Goal: Information Seeking & Learning: Learn about a topic

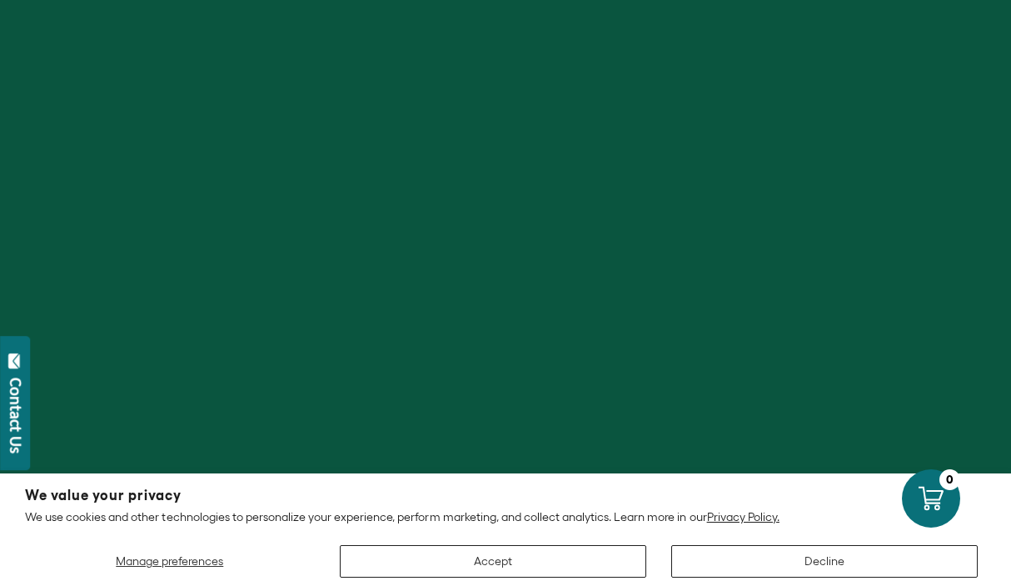
scroll to position [185, 0]
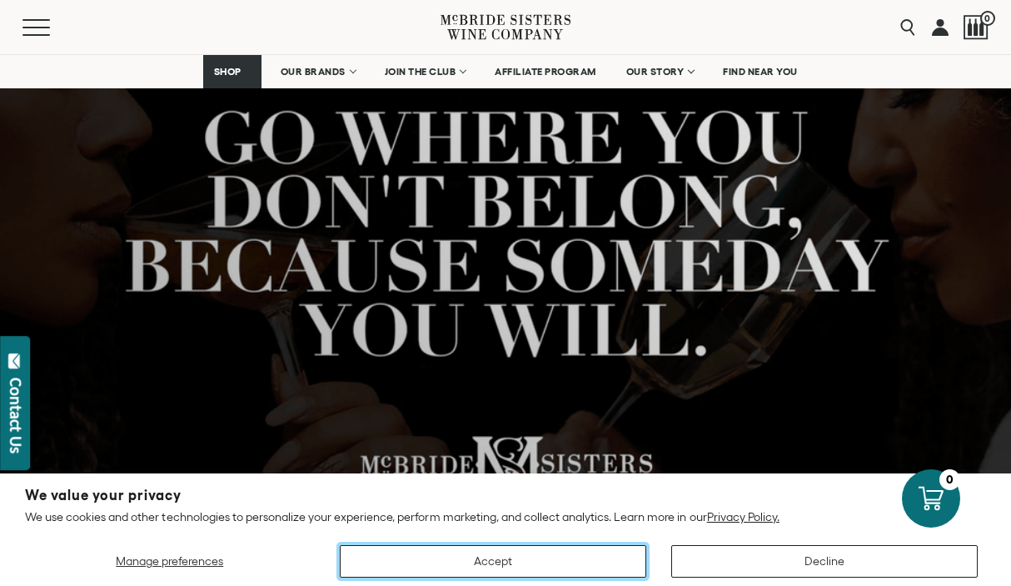
click at [431, 553] on button "Accept" at bounding box center [493, 561] width 307 height 32
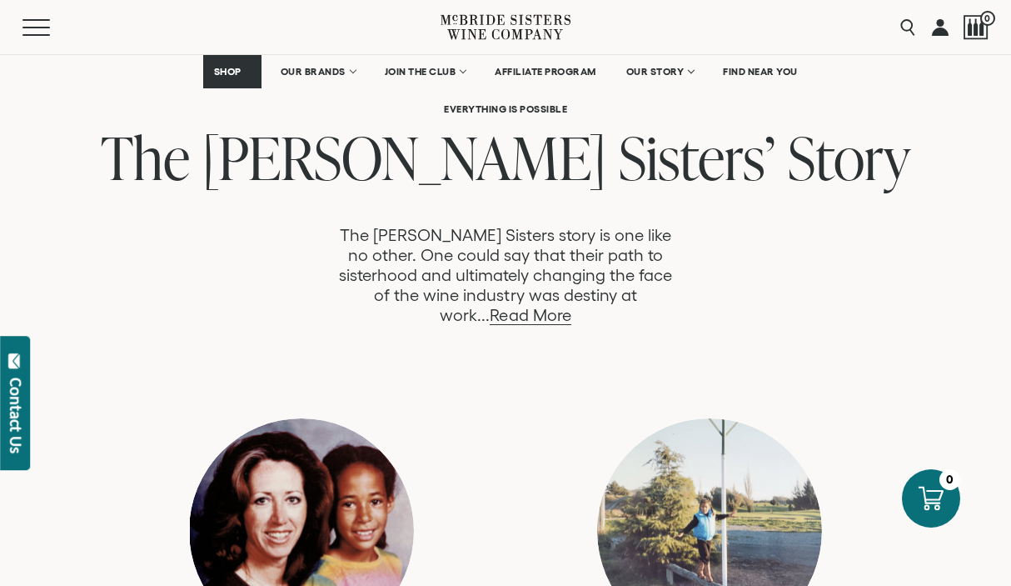
scroll to position [841, 0]
click at [571, 305] on link "Read More" at bounding box center [530, 314] width 81 height 19
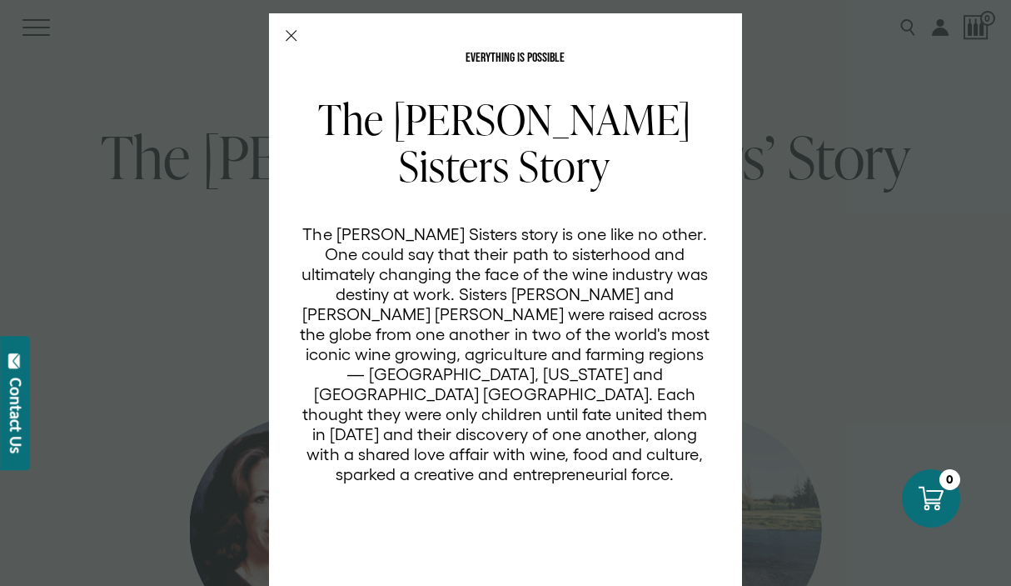
click at [293, 31] on icon "Close Modal" at bounding box center [292, 36] width 12 height 12
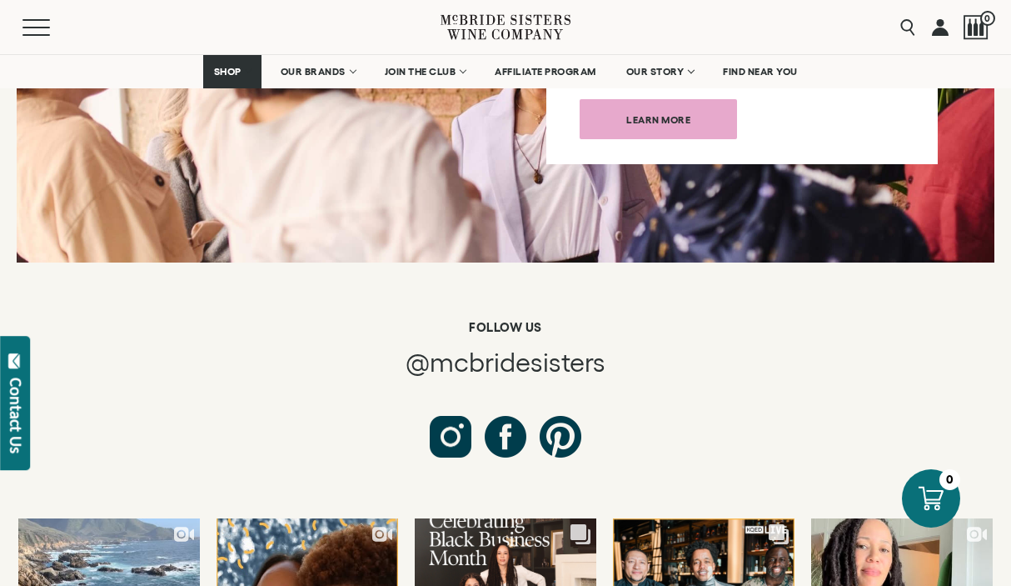
scroll to position [8967, 0]
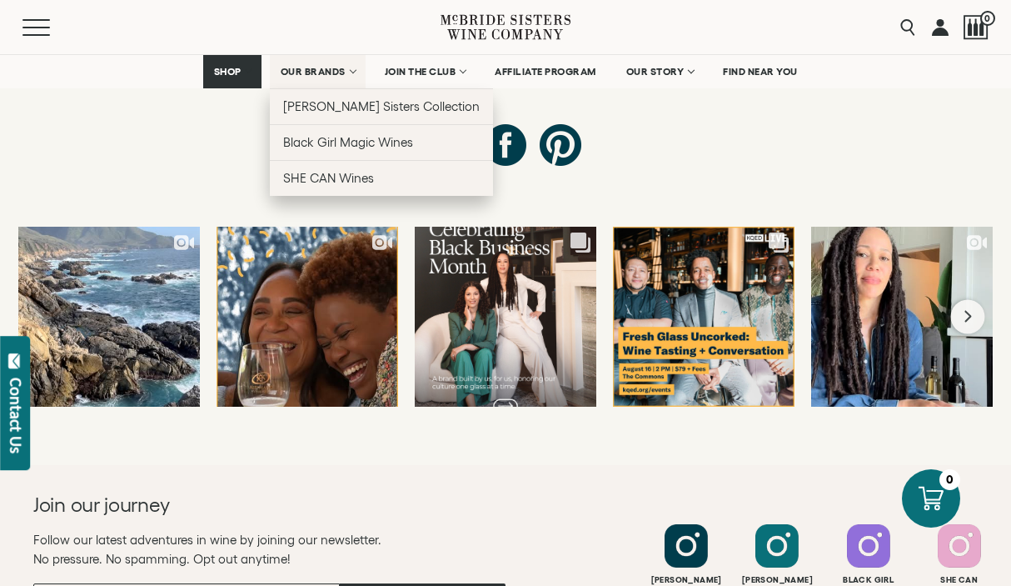
click at [315, 73] on span "OUR BRANDS" at bounding box center [313, 72] width 65 height 12
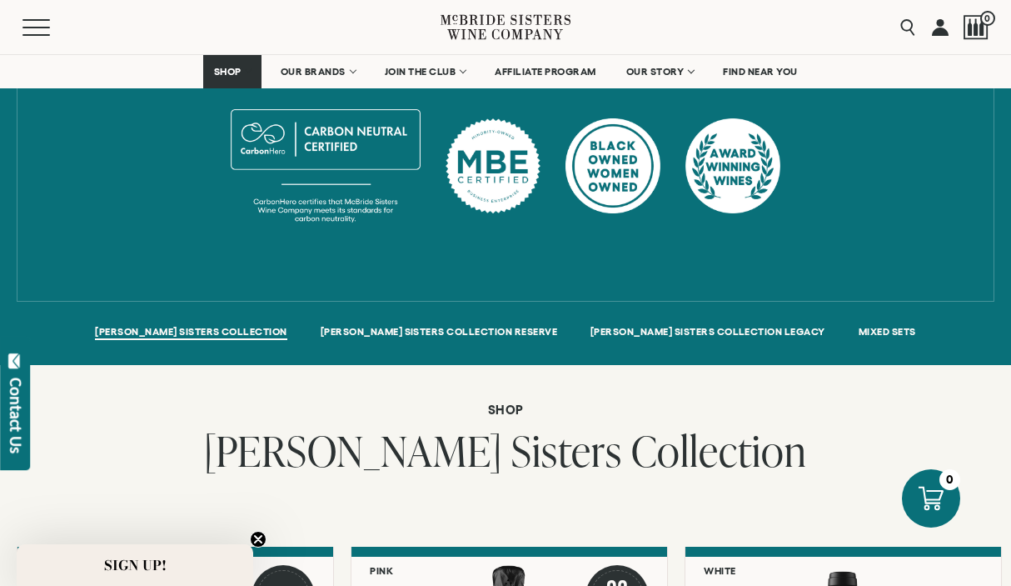
scroll to position [928, 0]
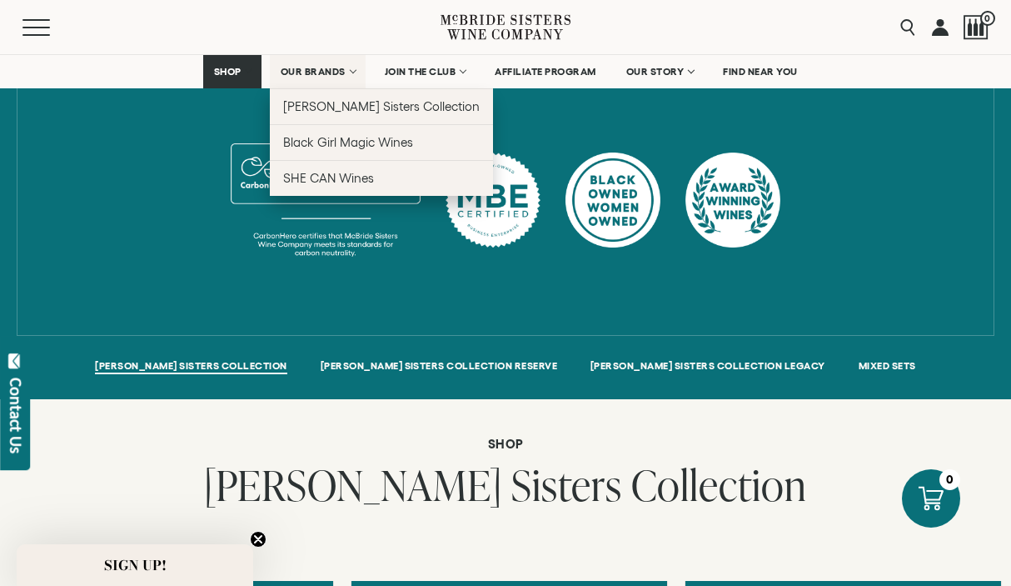
click at [317, 71] on span "OUR BRANDS" at bounding box center [313, 72] width 65 height 12
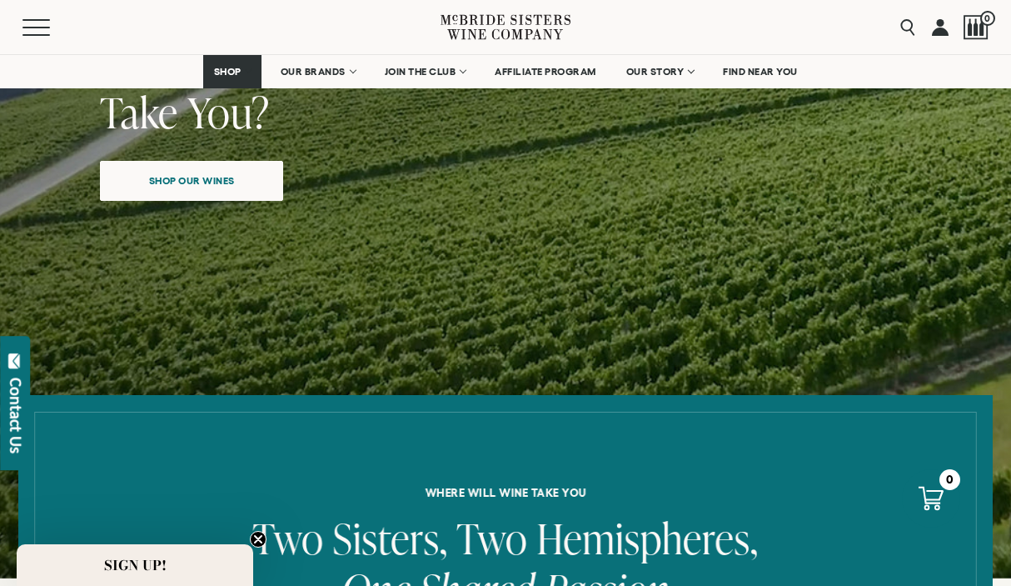
scroll to position [327, 0]
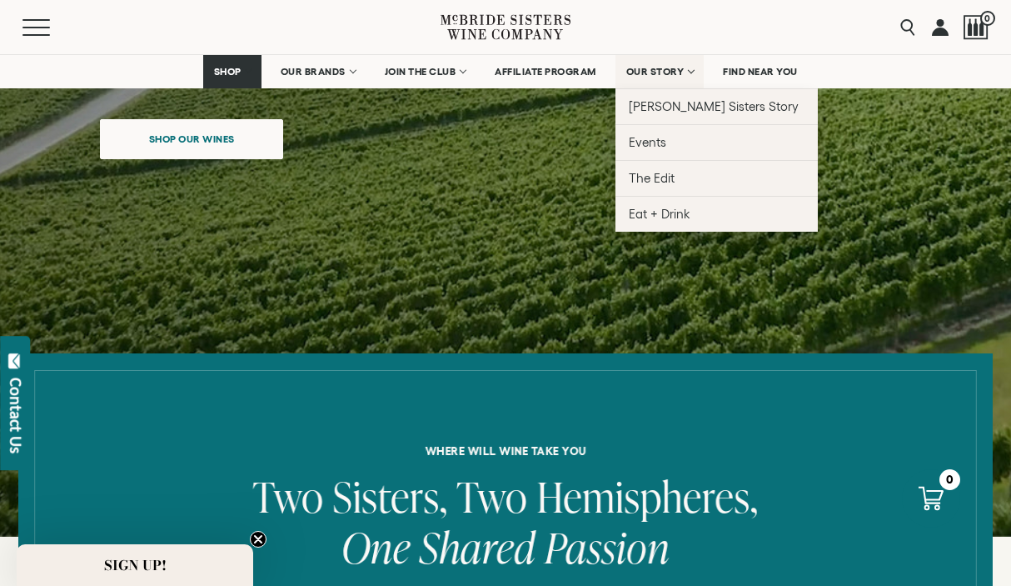
click at [667, 73] on span "OUR STORY" at bounding box center [656, 72] width 58 height 12
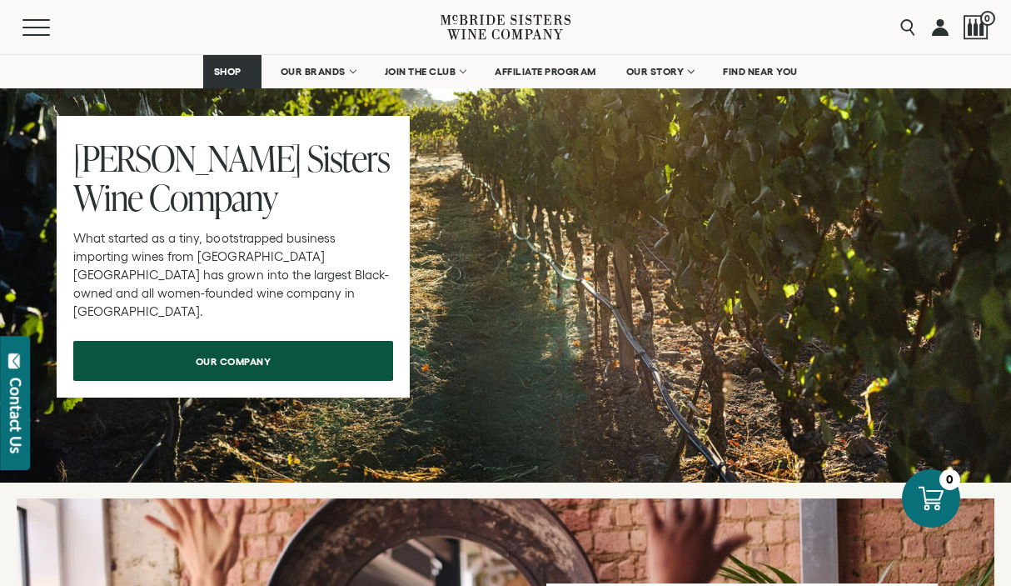
scroll to position [7570, 0]
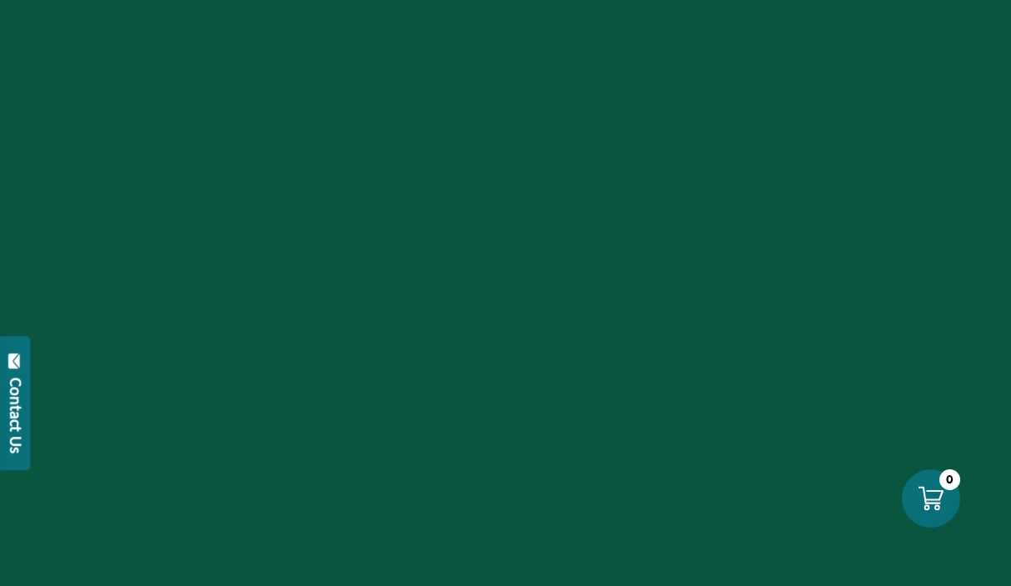
scroll to position [8967, 0]
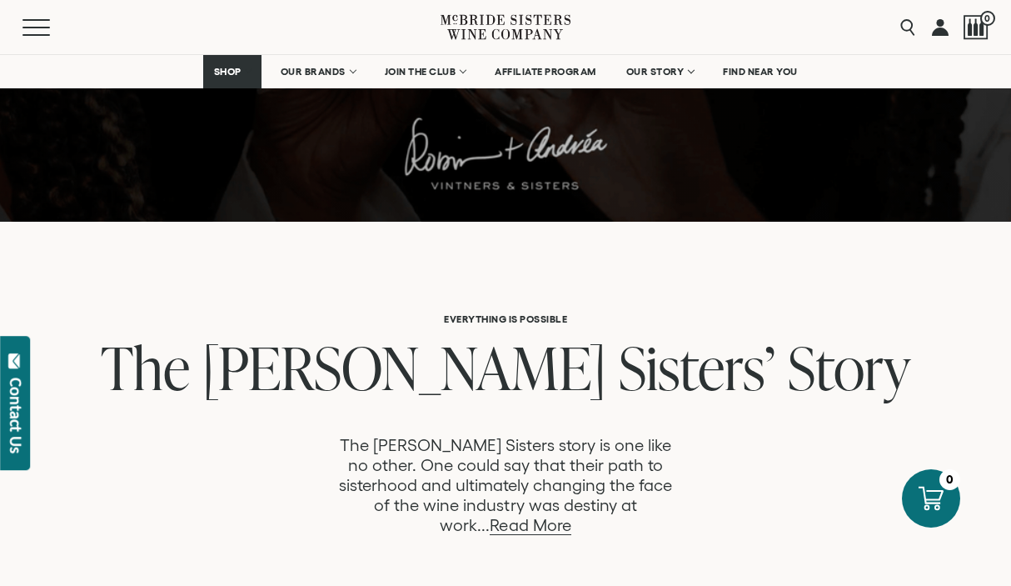
scroll to position [674, 0]
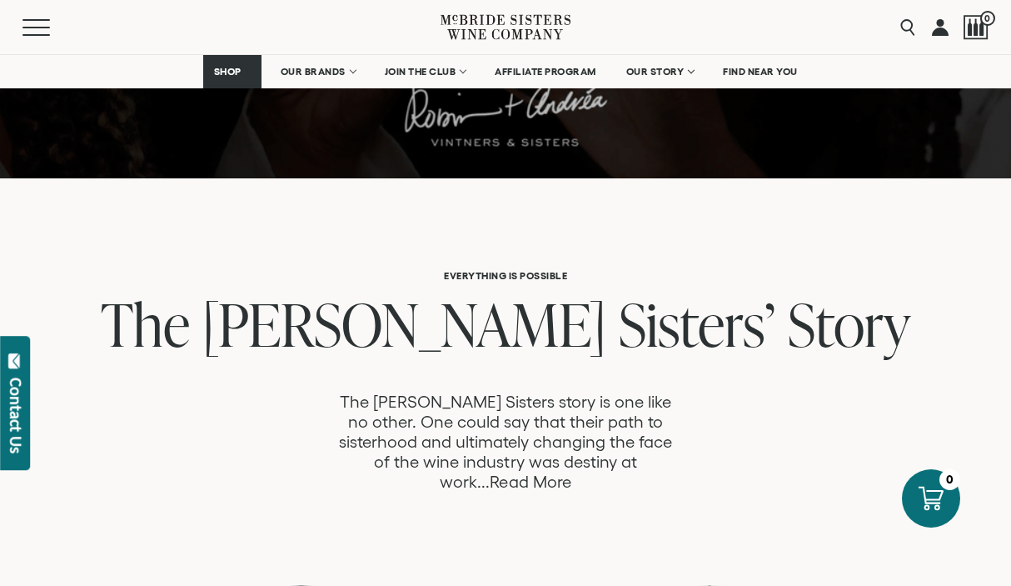
click at [571, 472] on link "Read More" at bounding box center [530, 481] width 81 height 19
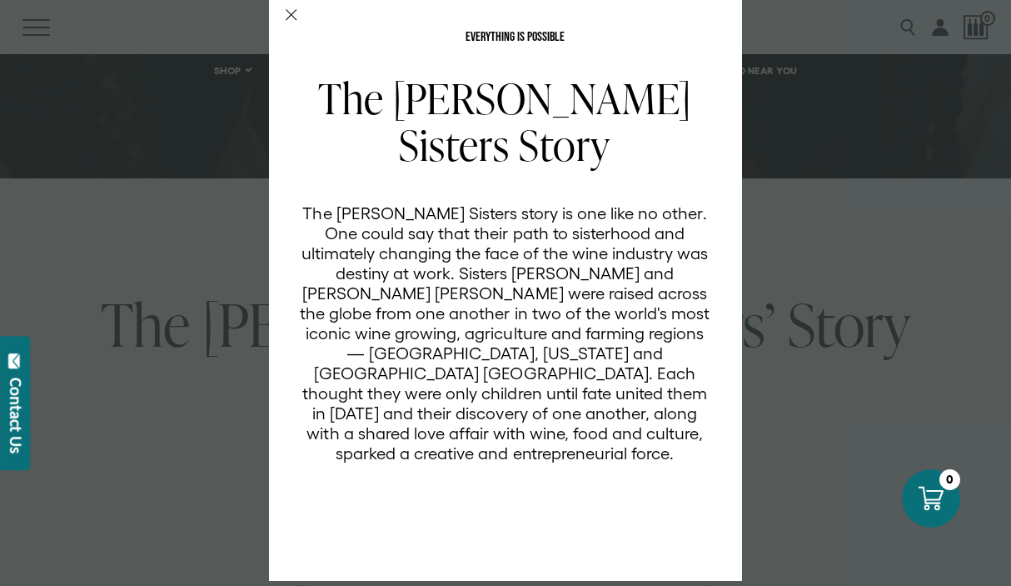
scroll to position [17, 0]
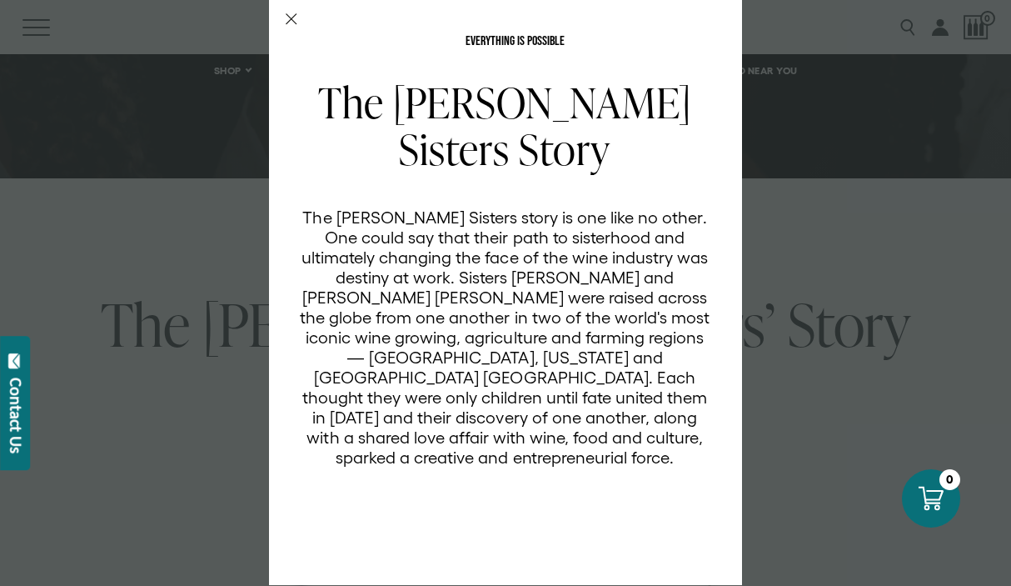
click at [293, 6] on div "EVERYTHING IS POSSIBLE The McBride Sisters Story The McBride Sisters story is o…" at bounding box center [505, 291] width 473 height 588
click at [287, 19] on icon "Close Modal" at bounding box center [292, 19] width 12 height 12
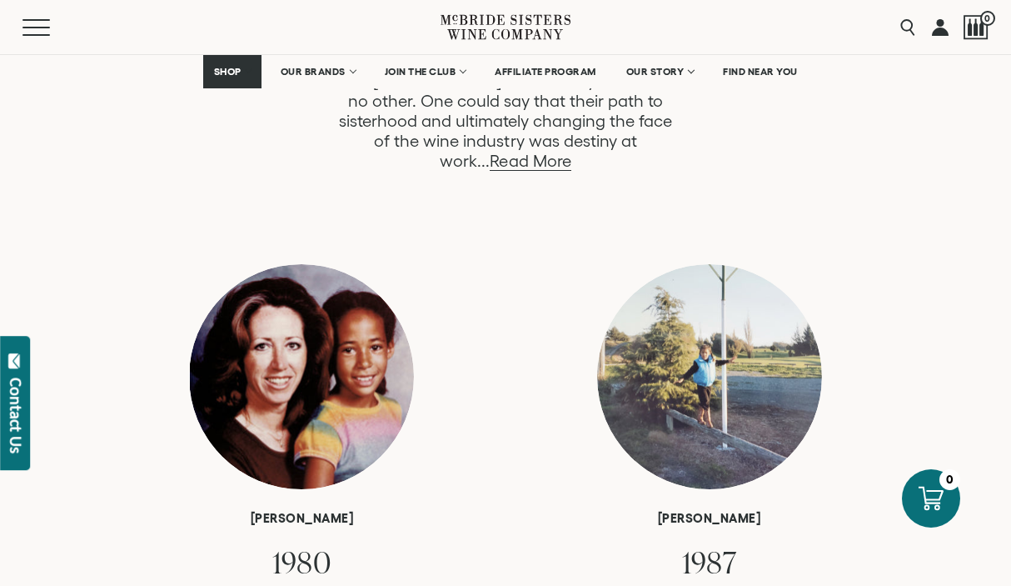
scroll to position [961, 0]
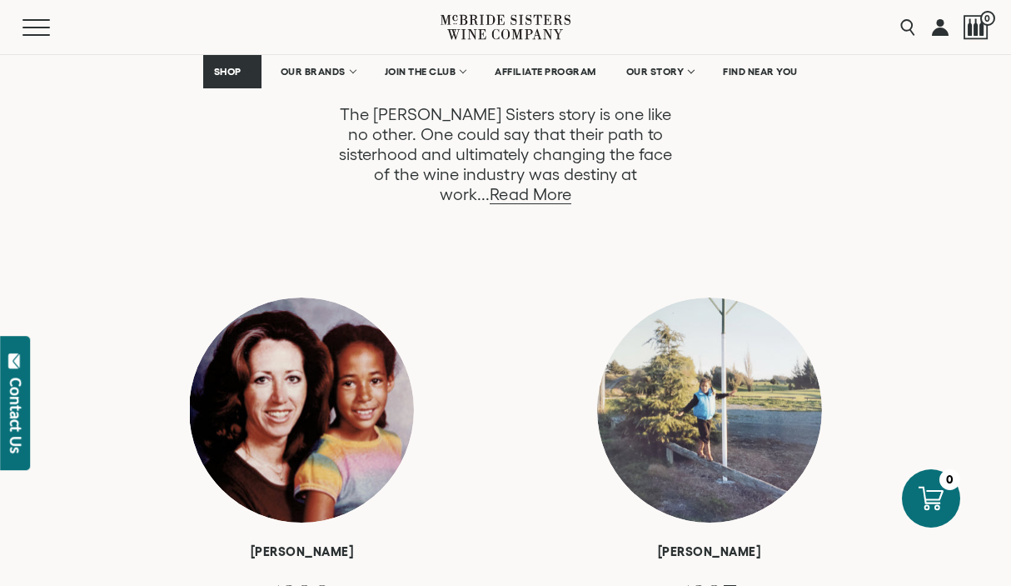
click at [41, 37] on div "Menu" at bounding box center [231, 27] width 418 height 54
click at [36, 23] on button "Menu" at bounding box center [52, 27] width 60 height 17
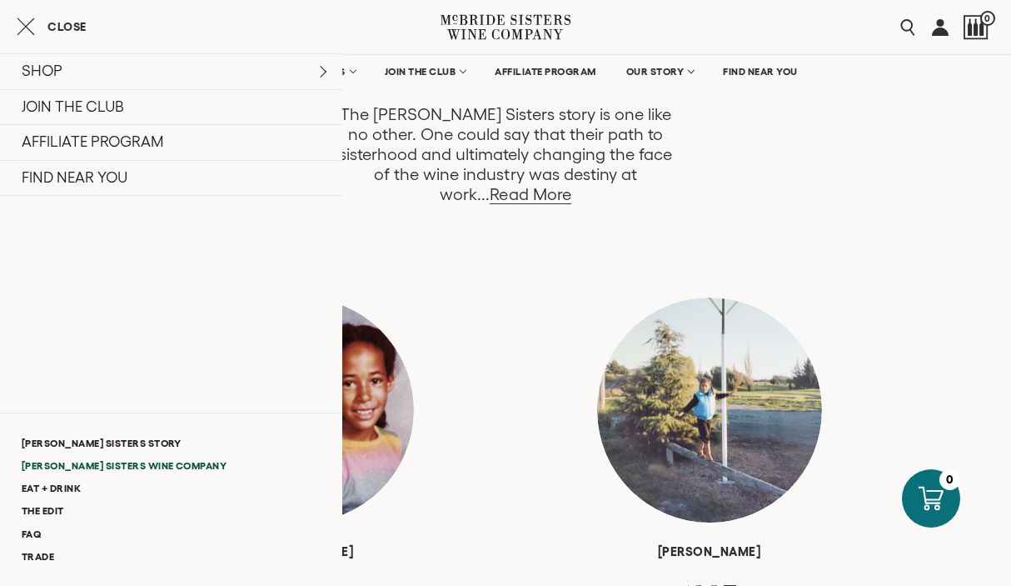
click at [133, 465] on link "[PERSON_NAME] Sisters Wine Company" at bounding box center [171, 465] width 342 height 22
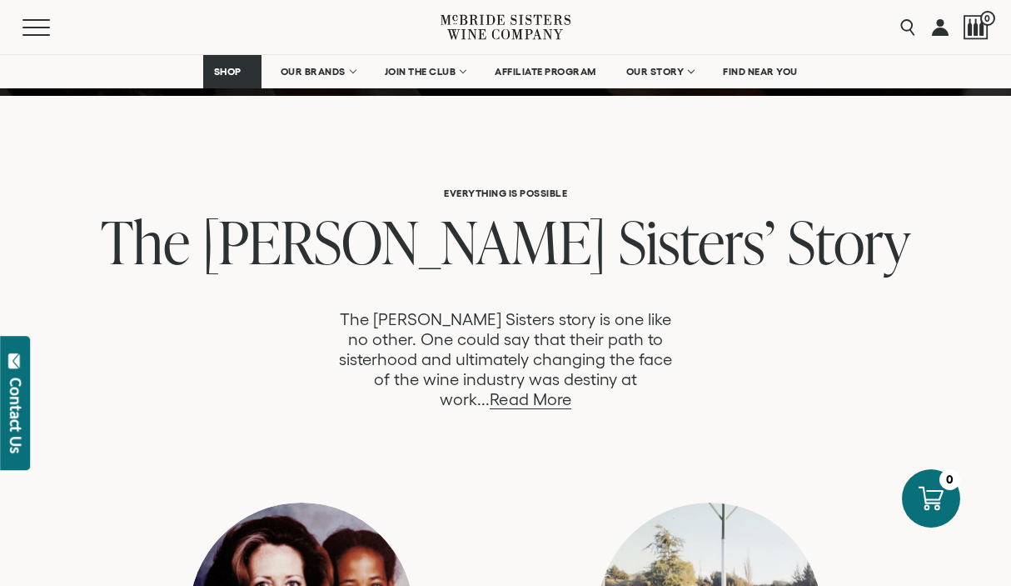
scroll to position [791, 0]
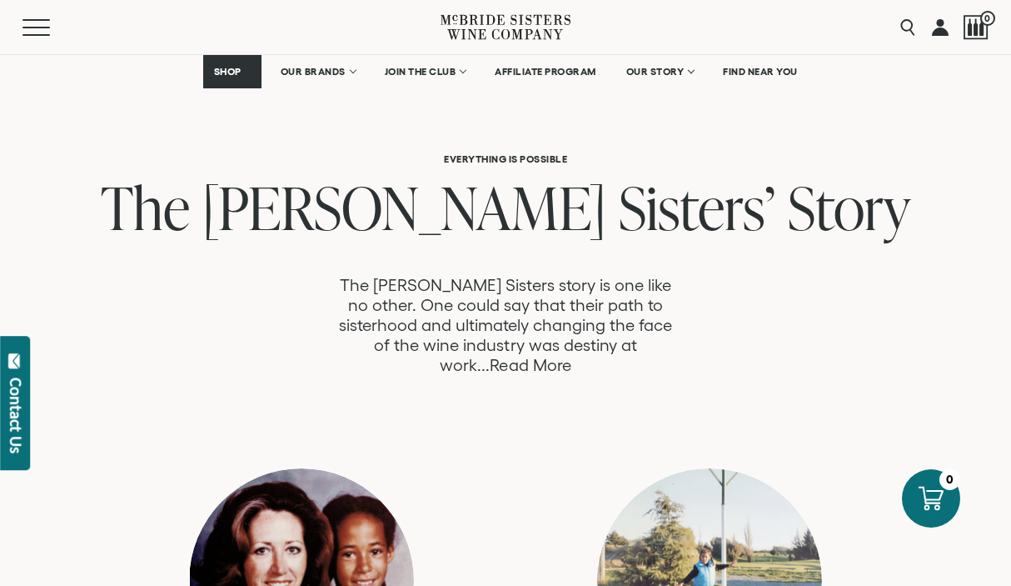
click at [571, 356] on link "Read More" at bounding box center [530, 365] width 81 height 19
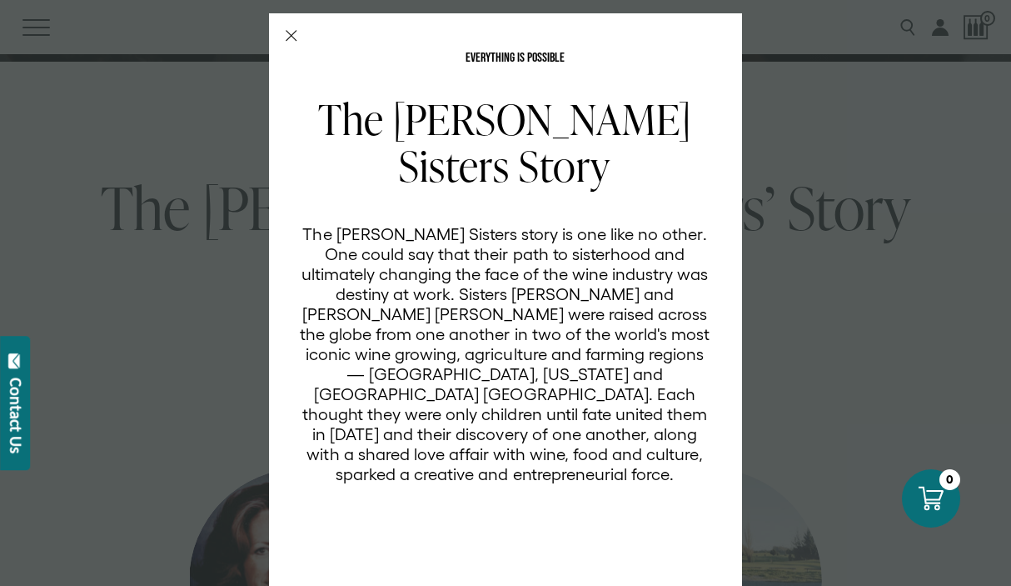
scroll to position [29, 0]
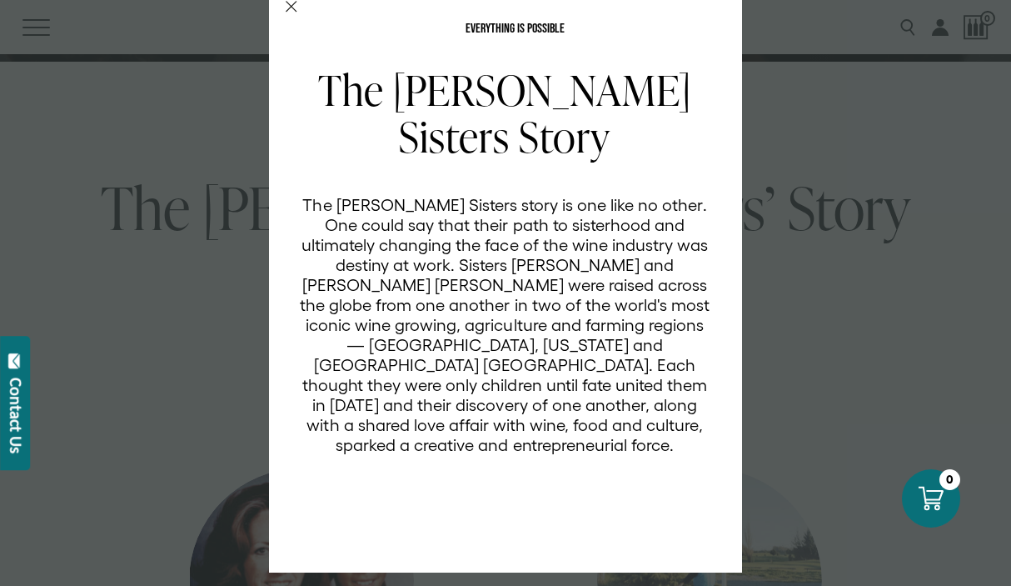
click at [291, 7] on line "Close Modal" at bounding box center [292, 7] width 10 height 10
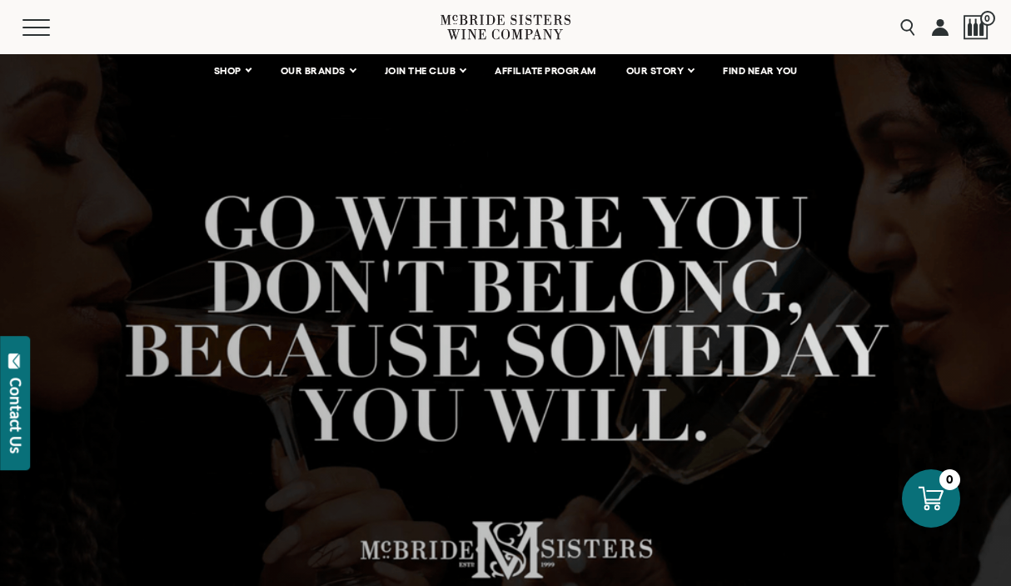
scroll to position [99, 0]
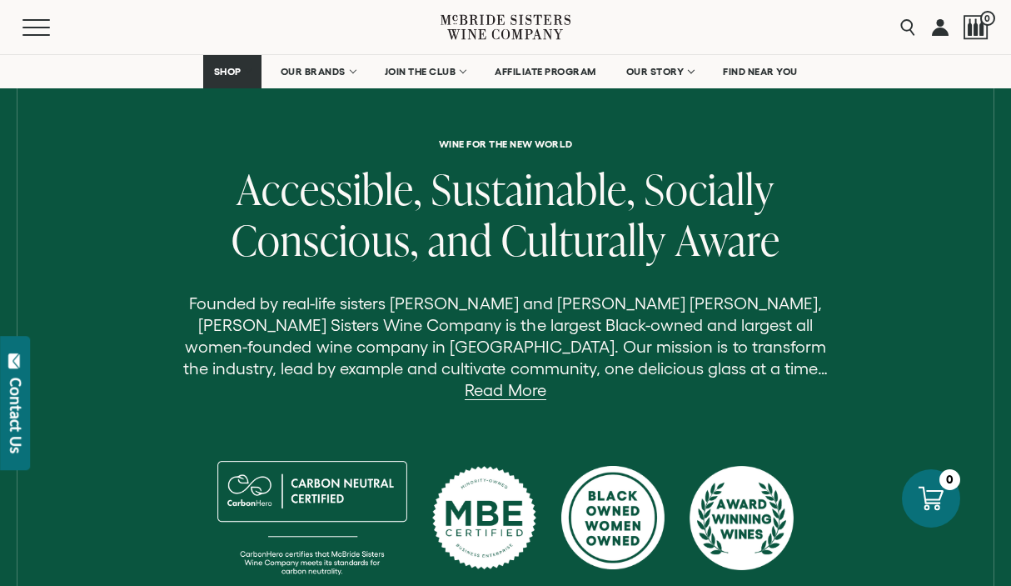
scroll to position [511, 0]
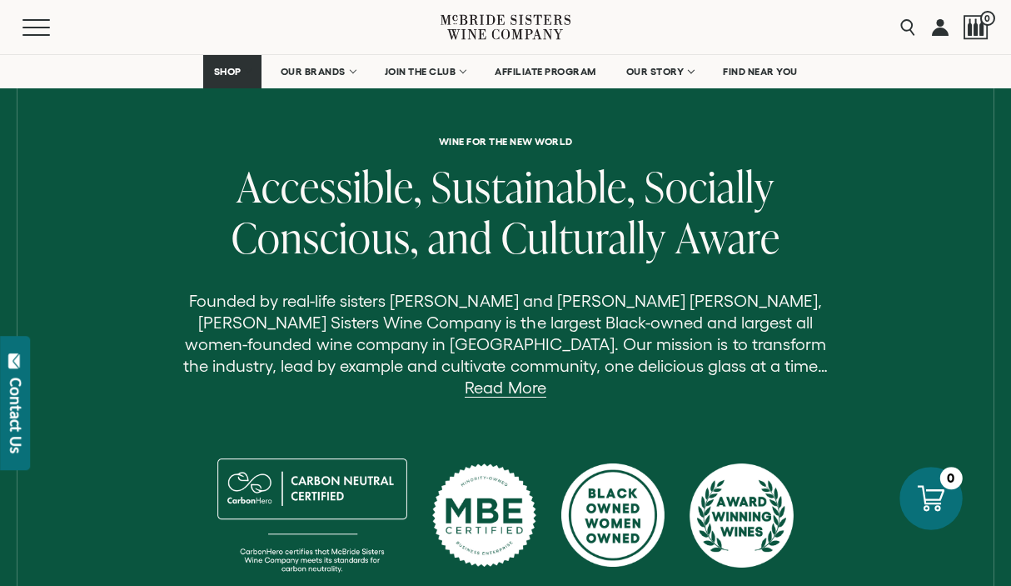
click at [909, 489] on div at bounding box center [932, 498] width 63 height 63
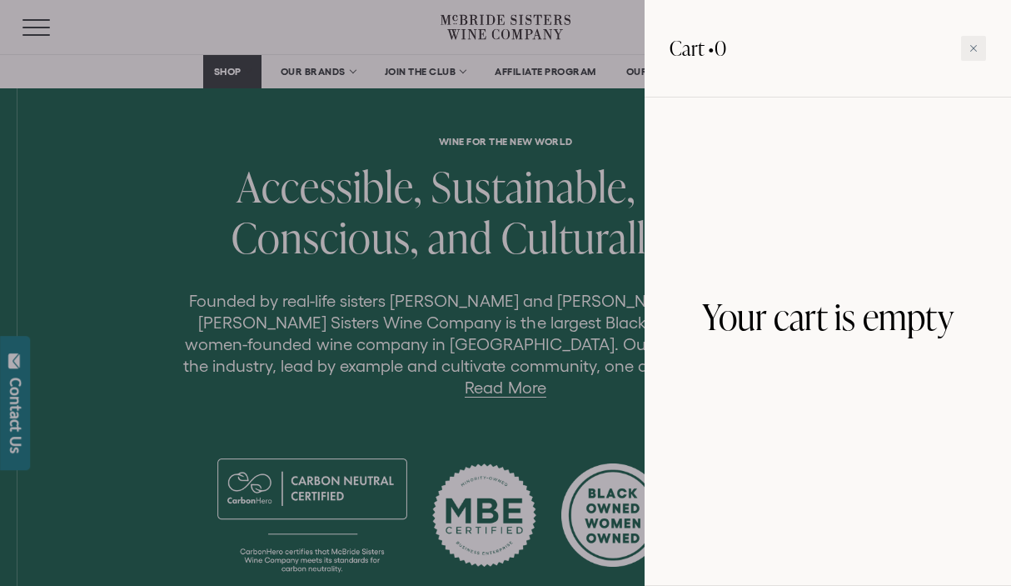
click at [25, 16] on div at bounding box center [505, 293] width 1011 height 586
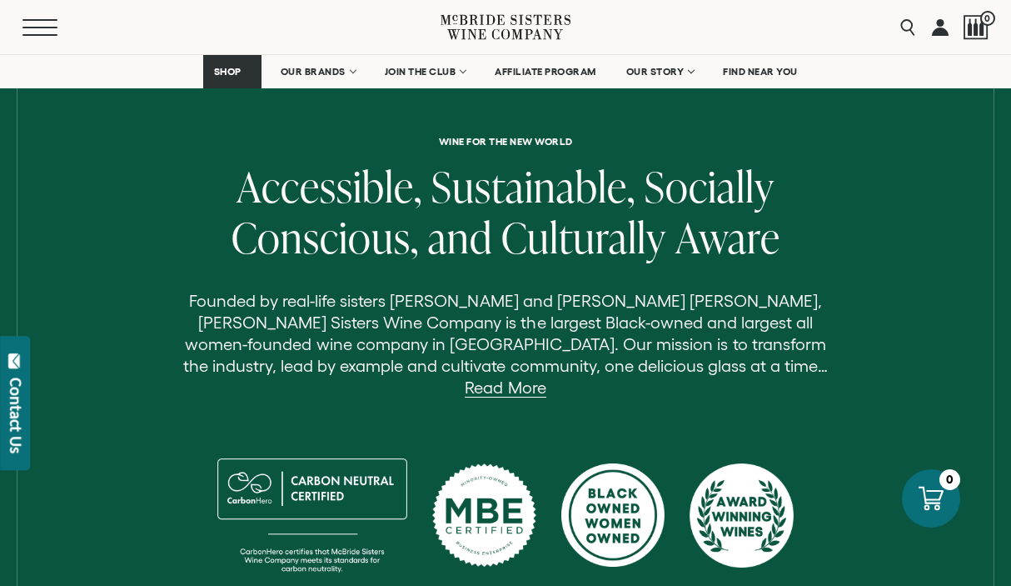
click at [45, 23] on button "Menu" at bounding box center [52, 27] width 60 height 17
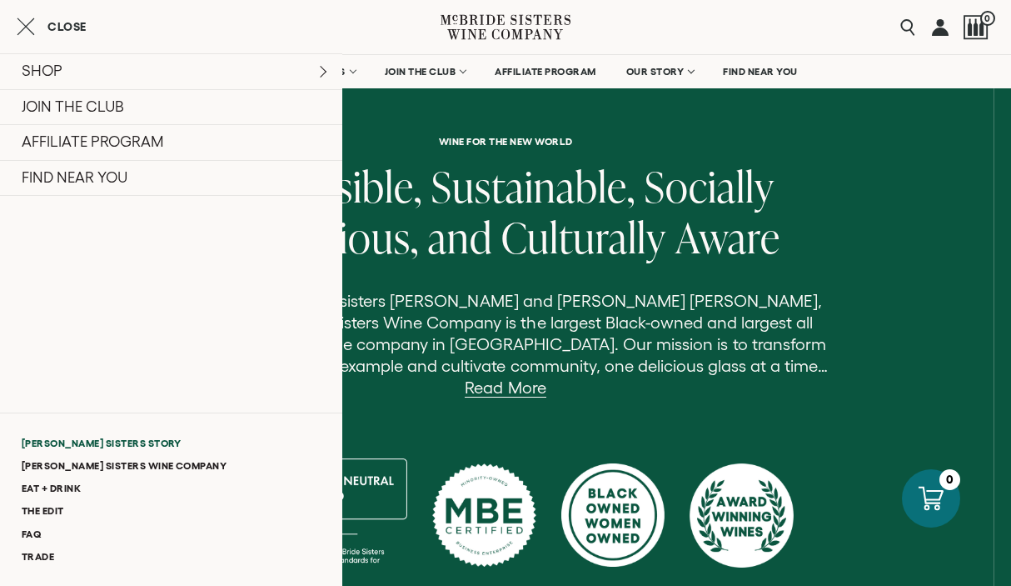
click at [64, 441] on link "[PERSON_NAME] Sisters Story" at bounding box center [171, 443] width 342 height 22
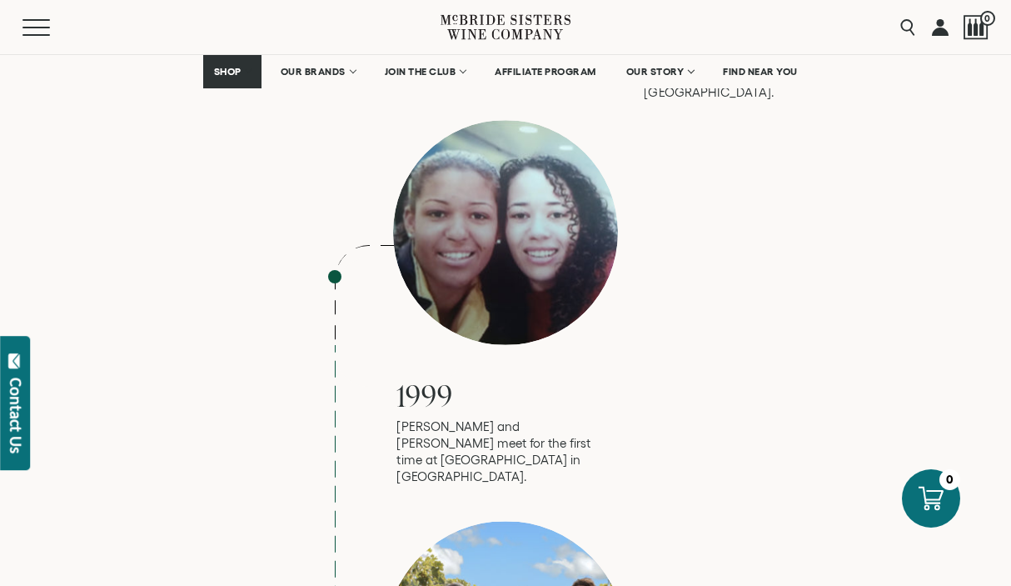
scroll to position [1615, 0]
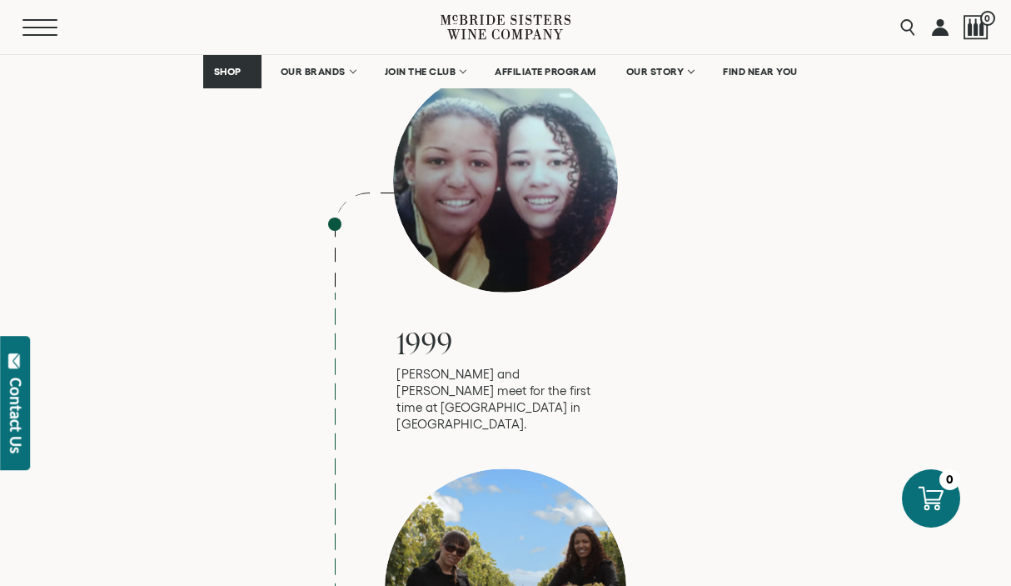
click at [45, 29] on button "Menu" at bounding box center [52, 27] width 60 height 17
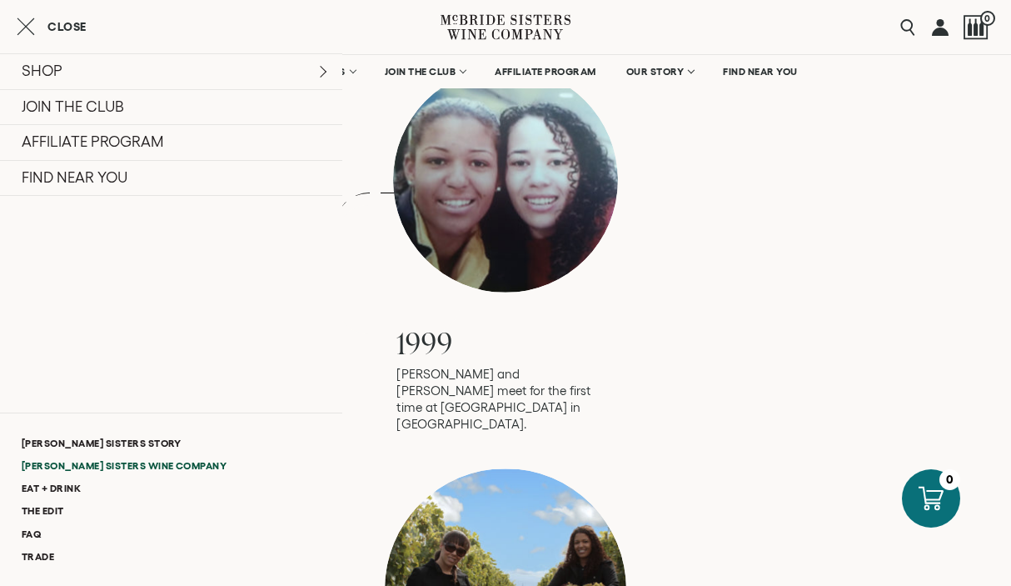
click at [87, 465] on link "[PERSON_NAME] Sisters Wine Company" at bounding box center [171, 465] width 342 height 22
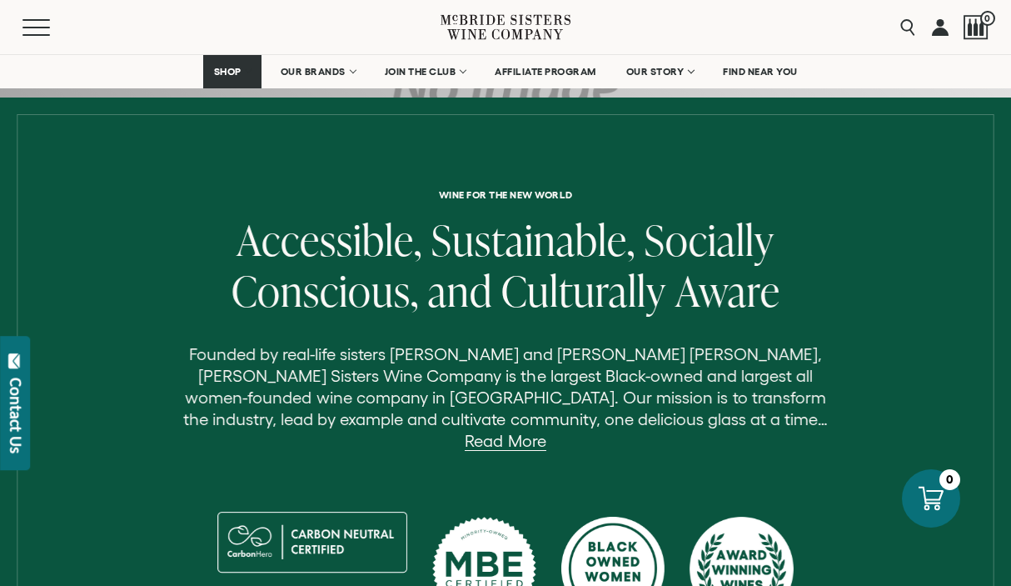
scroll to position [471, 0]
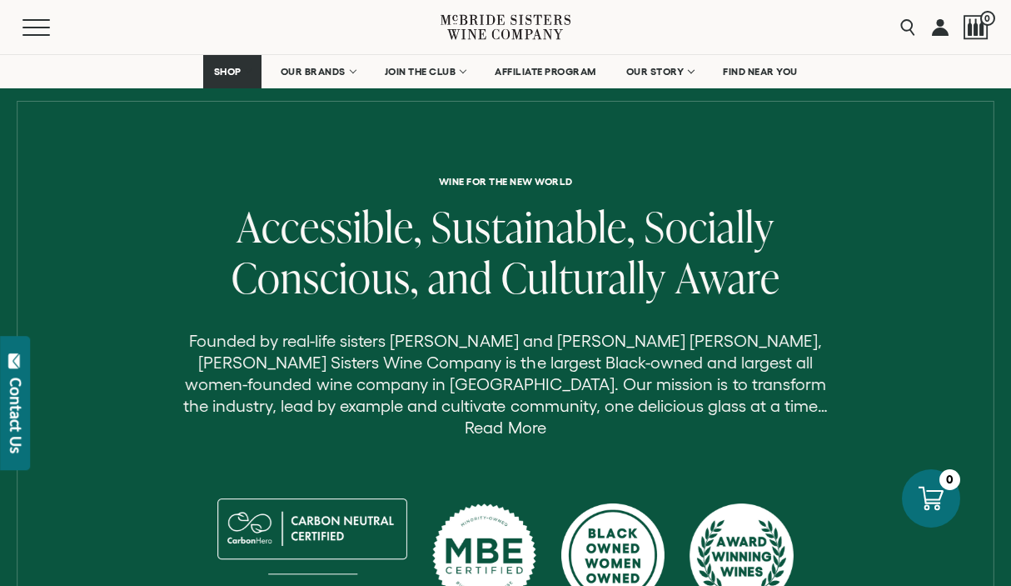
click at [546, 418] on link "Read More" at bounding box center [505, 427] width 81 height 19
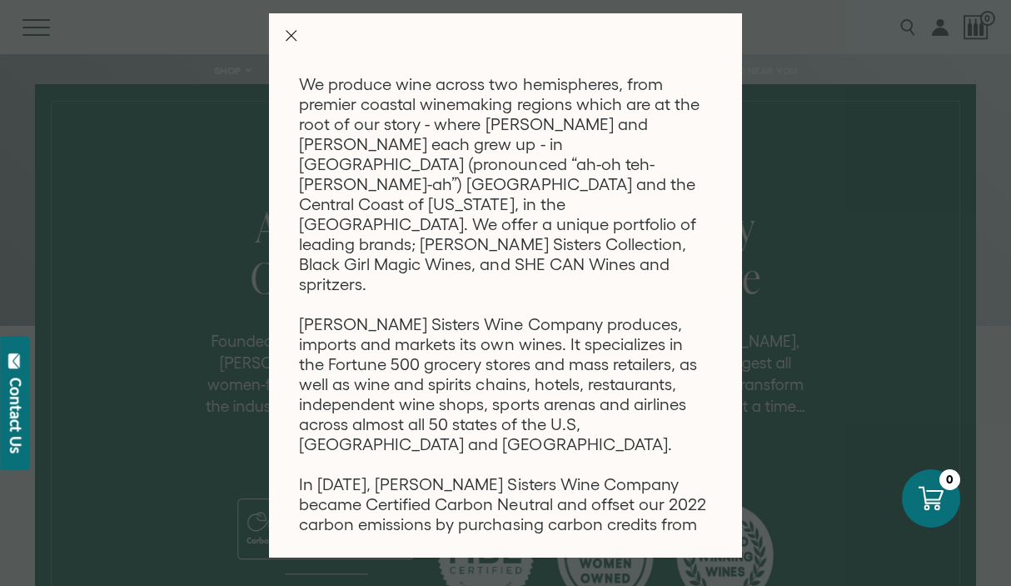
scroll to position [312, 0]
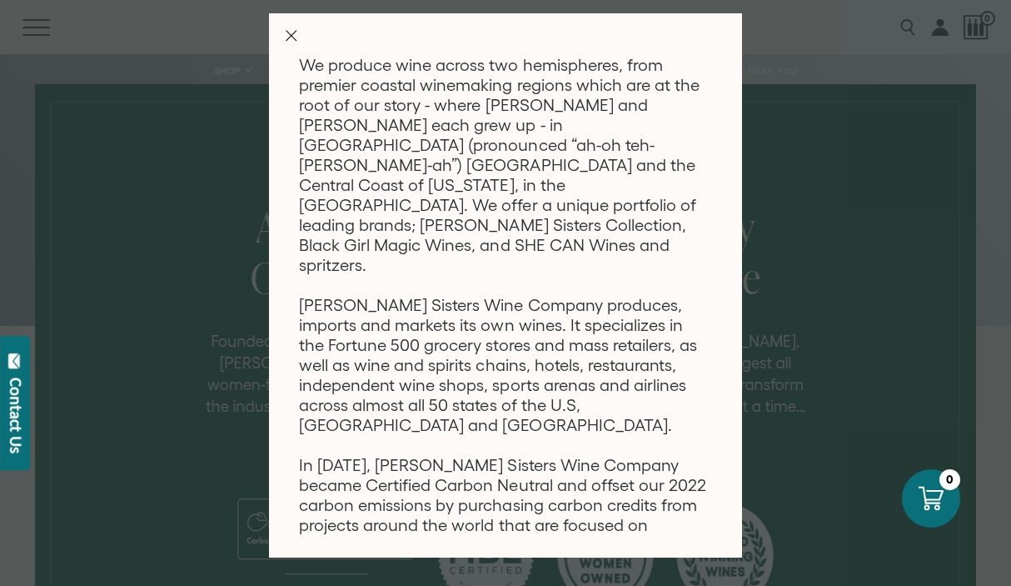
click at [290, 32] on icon "Close Modal" at bounding box center [292, 36] width 12 height 12
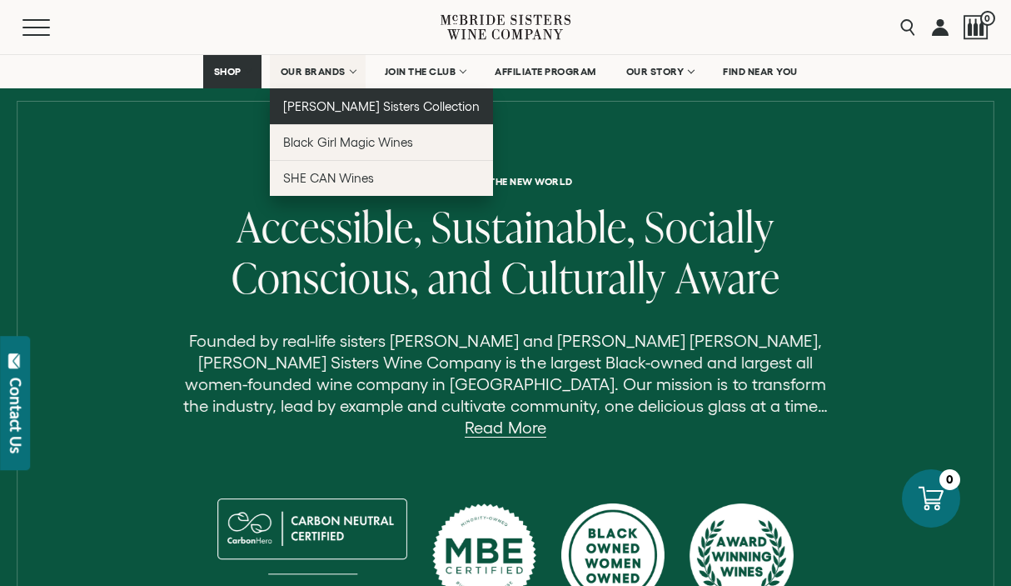
click at [320, 114] on link "[PERSON_NAME] Sisters Collection" at bounding box center [382, 106] width 224 height 36
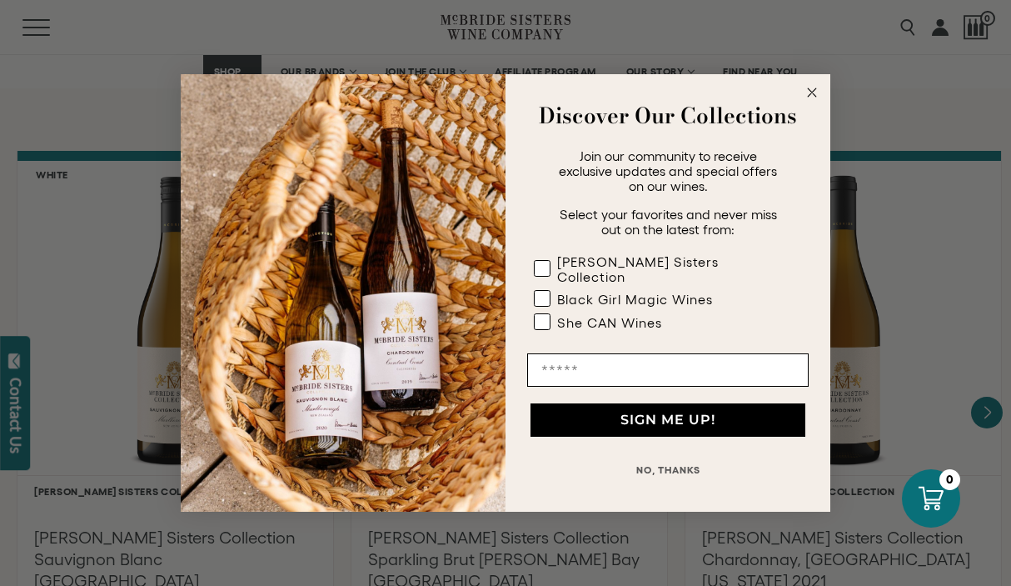
scroll to position [1360, 0]
click at [811, 98] on circle "Close dialog" at bounding box center [812, 92] width 19 height 19
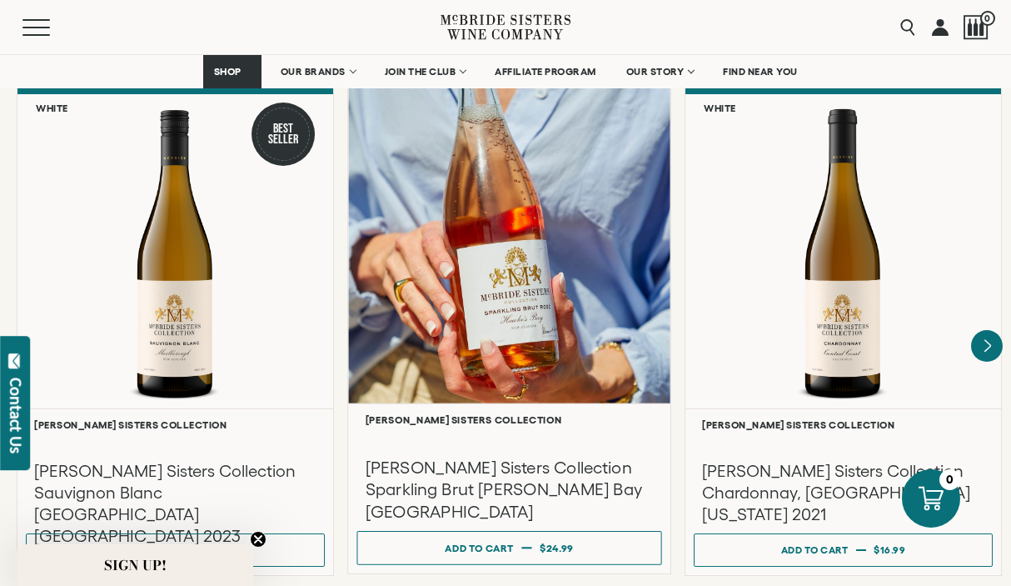
scroll to position [1381, 0]
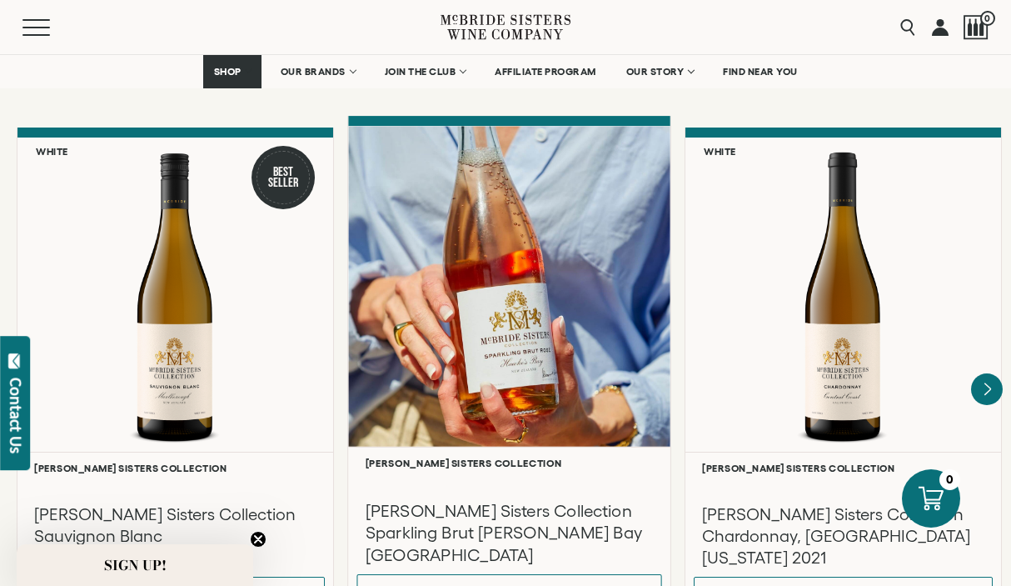
click at [578, 230] on div at bounding box center [509, 286] width 322 height 321
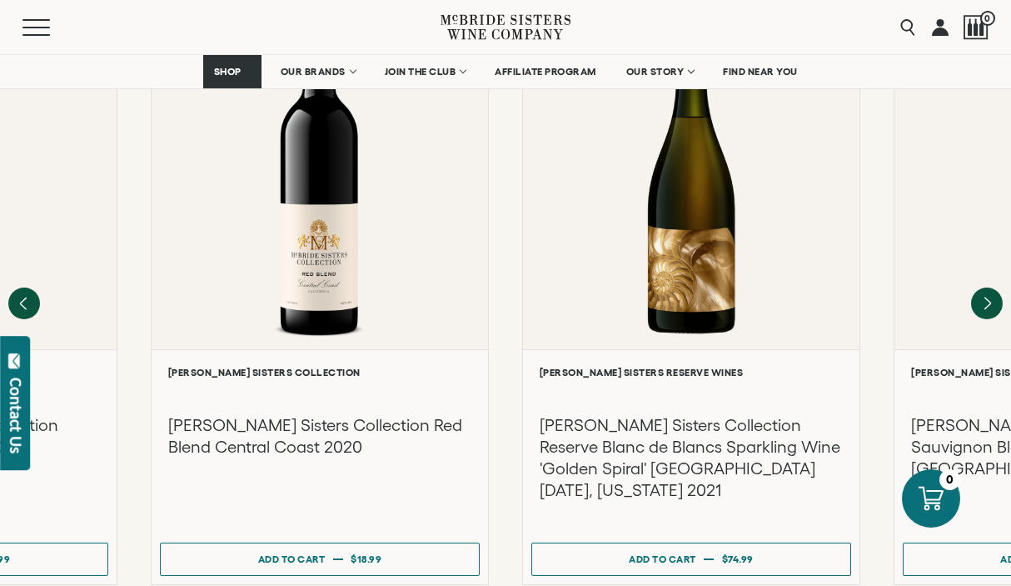
scroll to position [2343, 0]
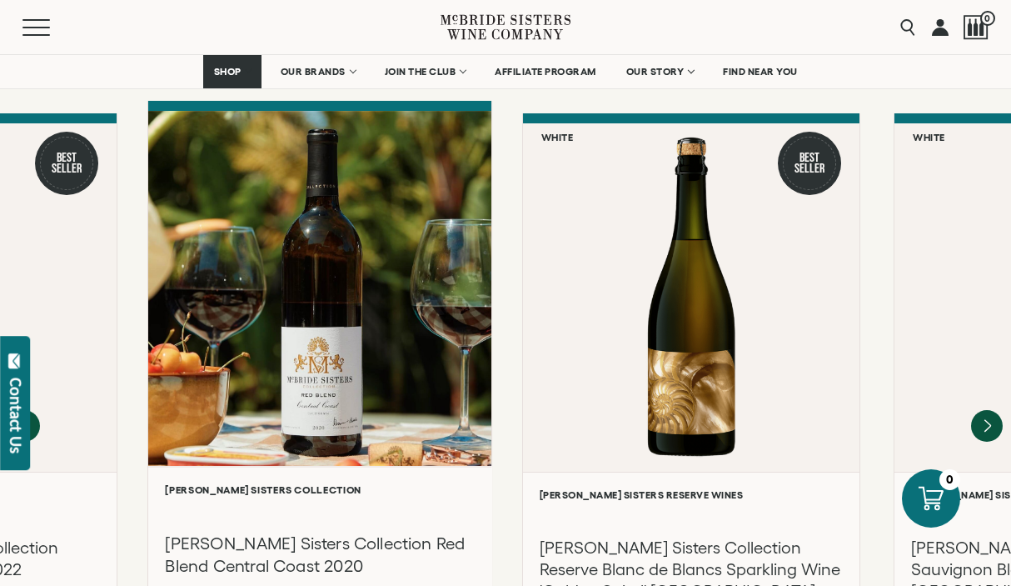
click at [299, 253] on div at bounding box center [319, 288] width 343 height 355
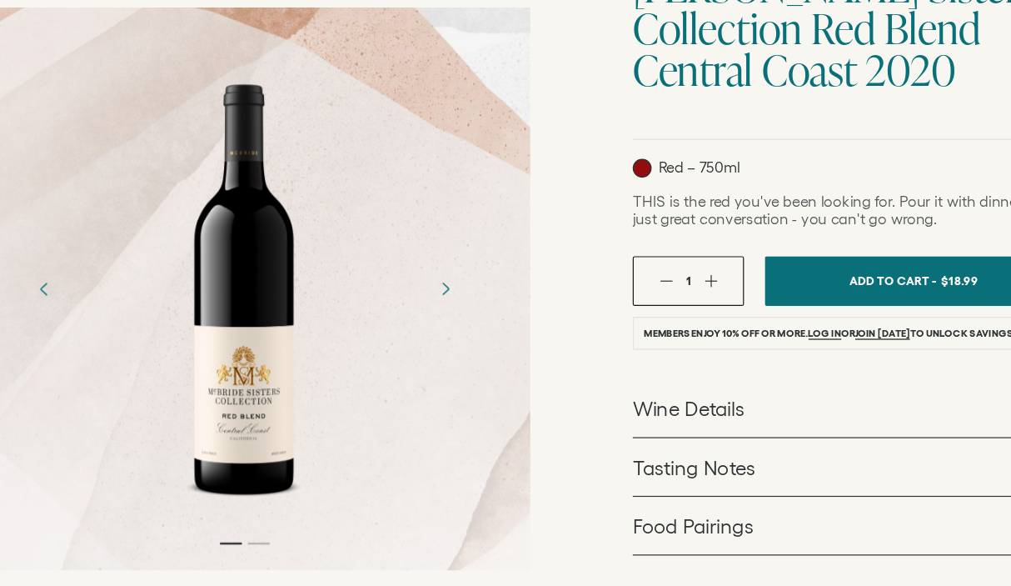
scroll to position [173, 0]
click at [422, 334] on icon "Next" at bounding box center [421, 336] width 6 height 11
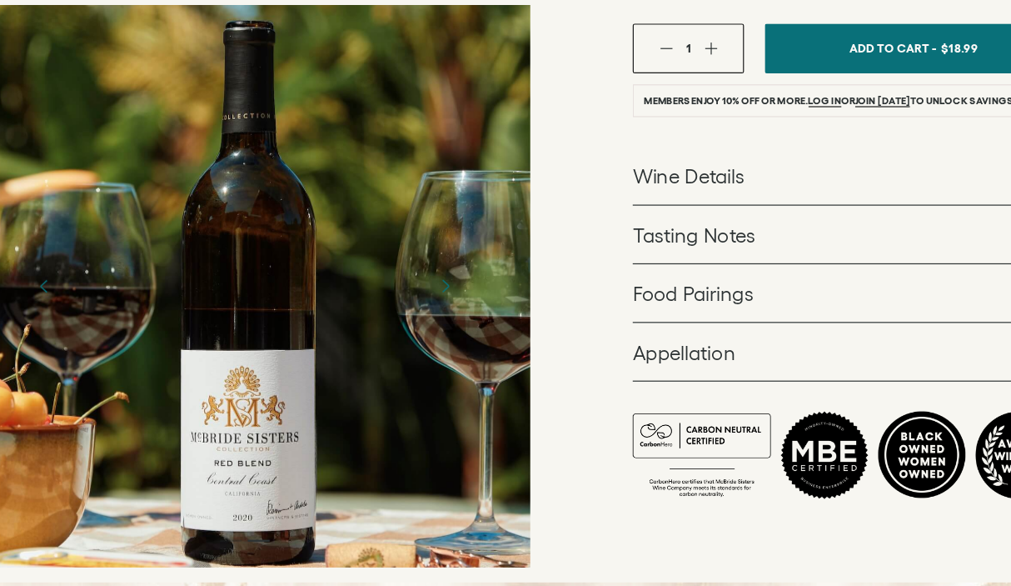
scroll to position [0, 0]
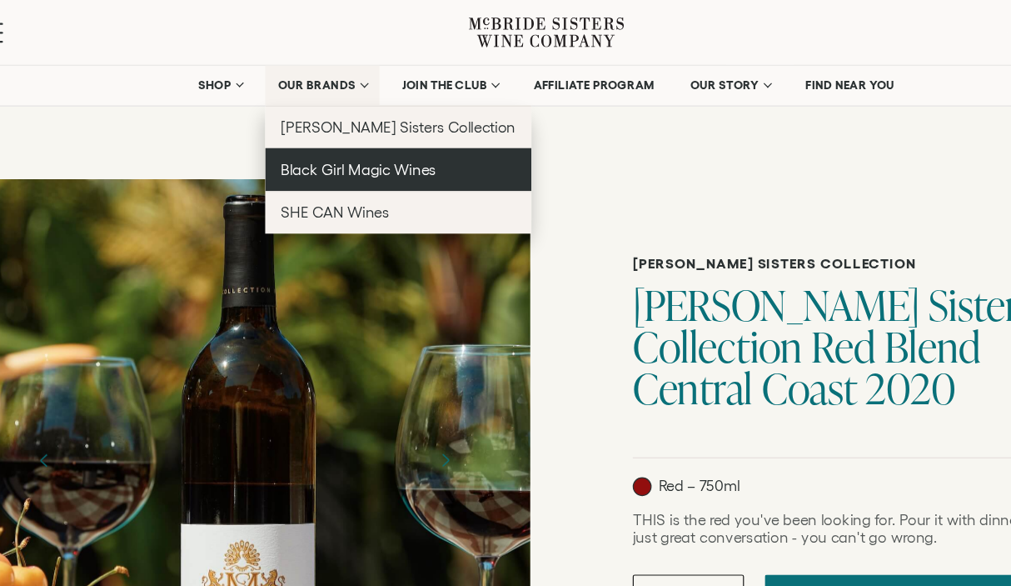
click at [324, 143] on span "Black Girl Magic Wines" at bounding box center [348, 142] width 130 height 14
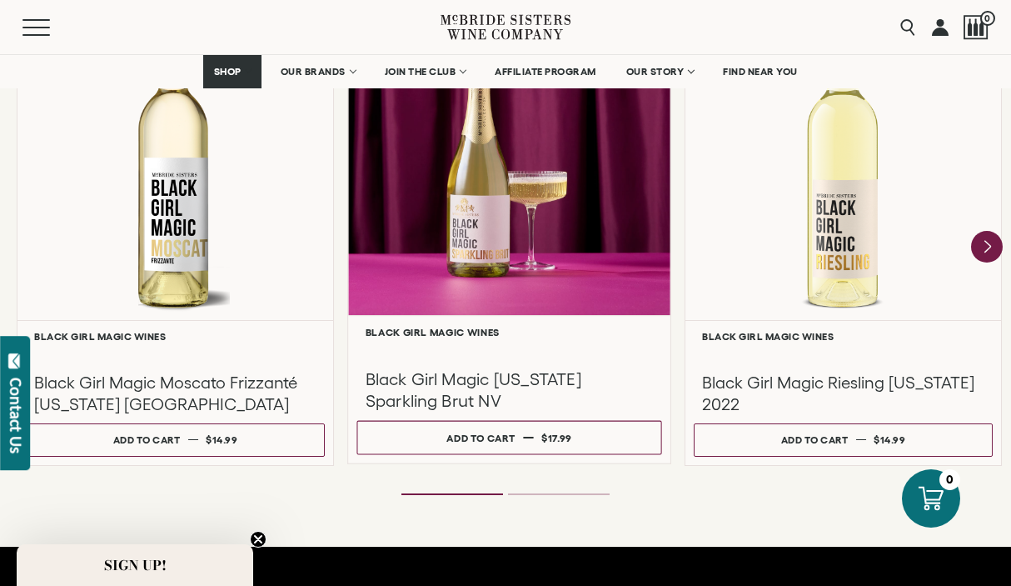
scroll to position [1560, 0]
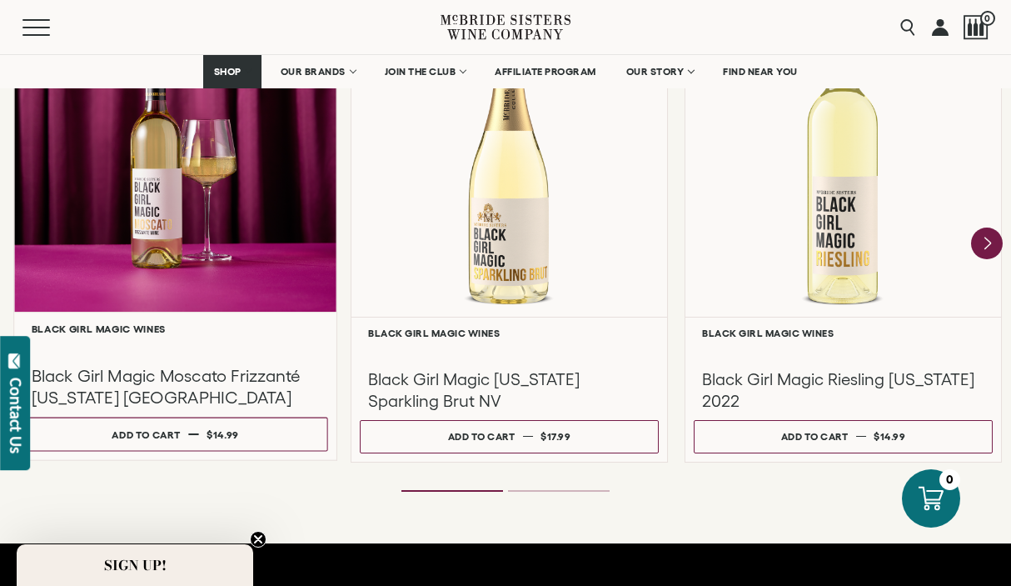
click at [216, 212] on div at bounding box center [175, 151] width 322 height 321
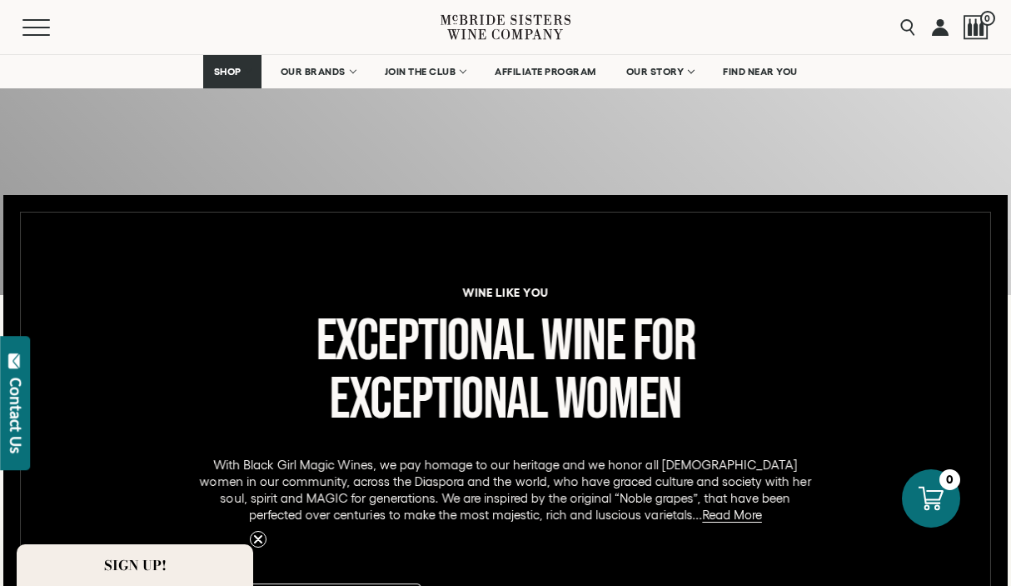
scroll to position [576, 0]
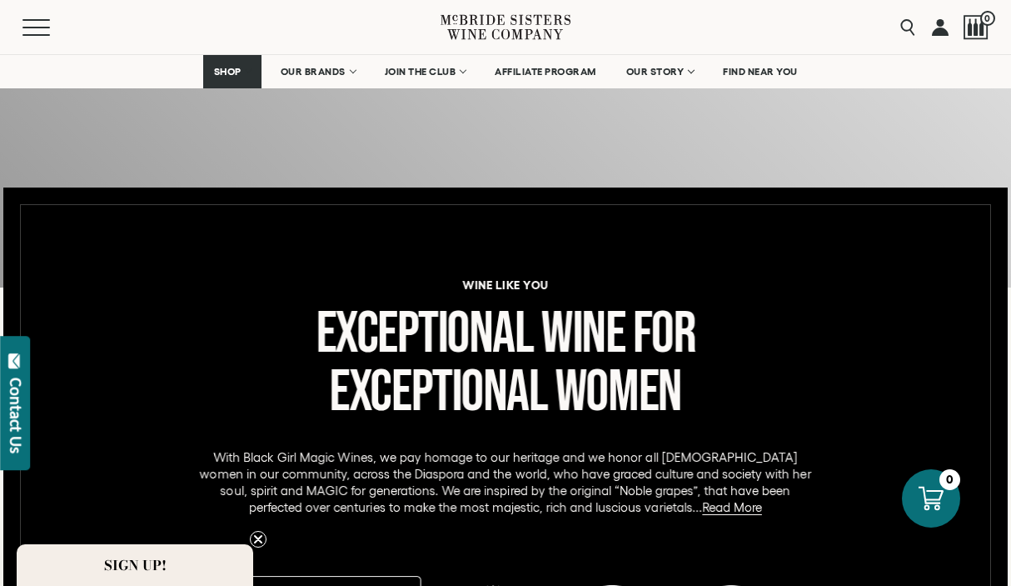
click at [258, 537] on icon "Close teaser" at bounding box center [258, 539] width 7 height 7
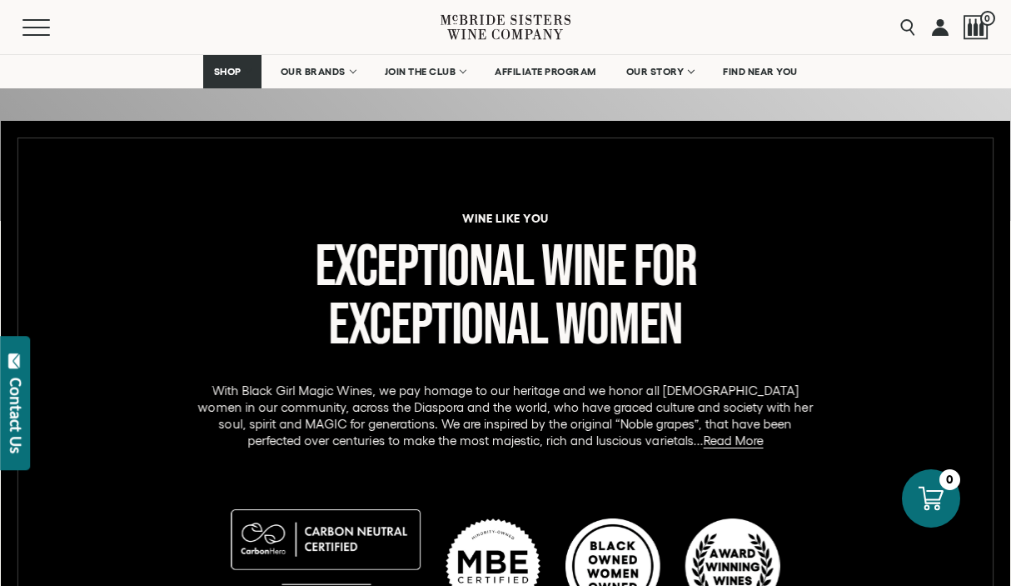
scroll to position [646, 0]
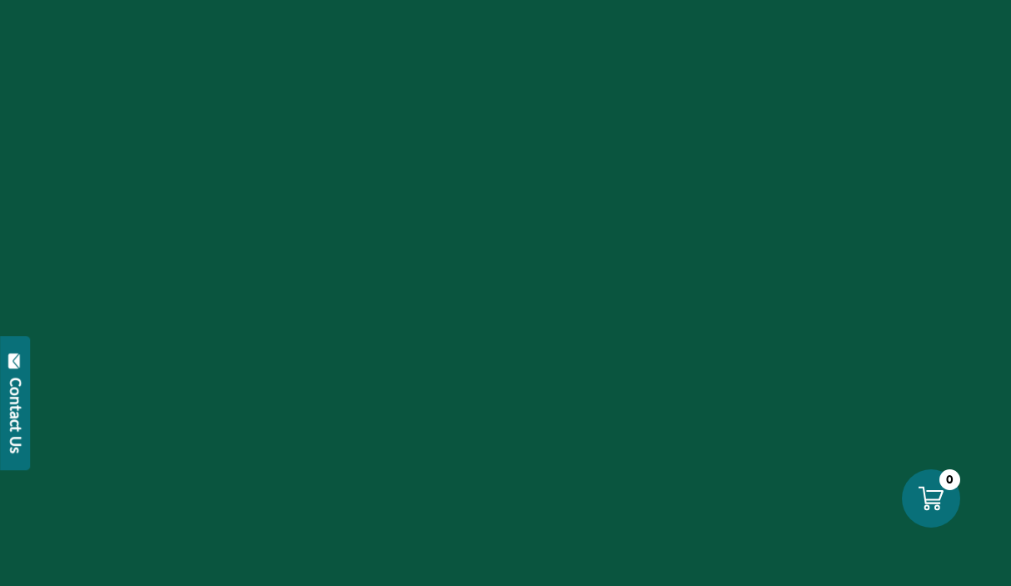
scroll to position [2456, 0]
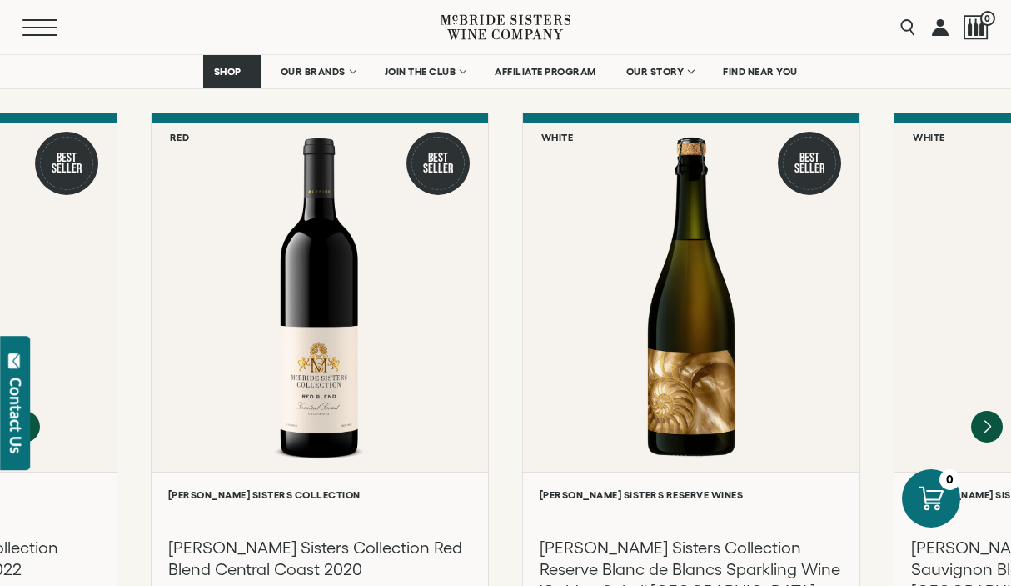
click at [39, 34] on span "Mobile Menu Trigger" at bounding box center [39, 35] width 35 height 2
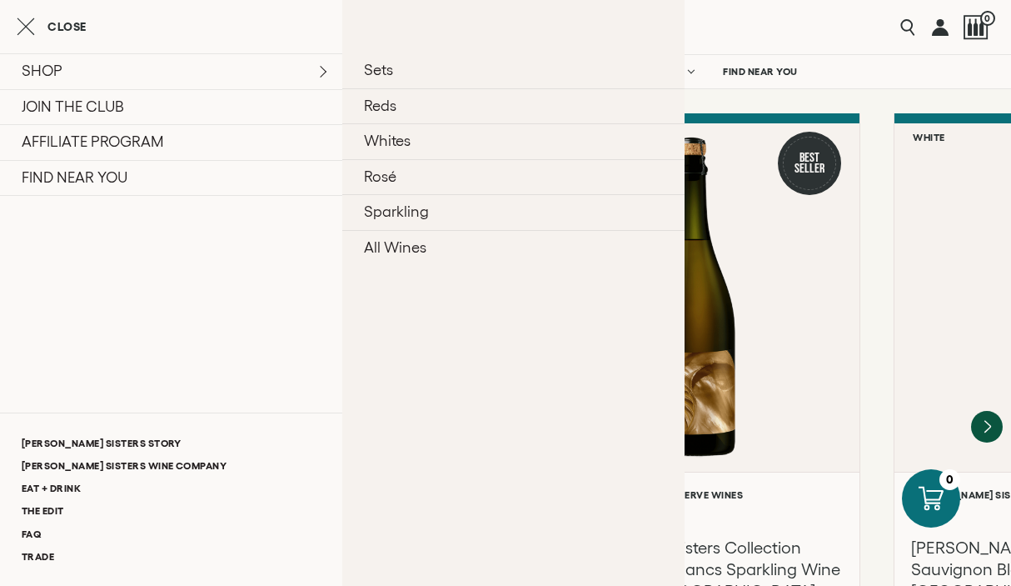
click at [298, 45] on div "SHOP Sets Reds Whites Rosé Sparkling All Wines JOIN THE CLUB AFFILIATE PROGRAM …" at bounding box center [171, 120] width 342 height 166
click at [322, 62] on link "SHOP" at bounding box center [171, 71] width 342 height 36
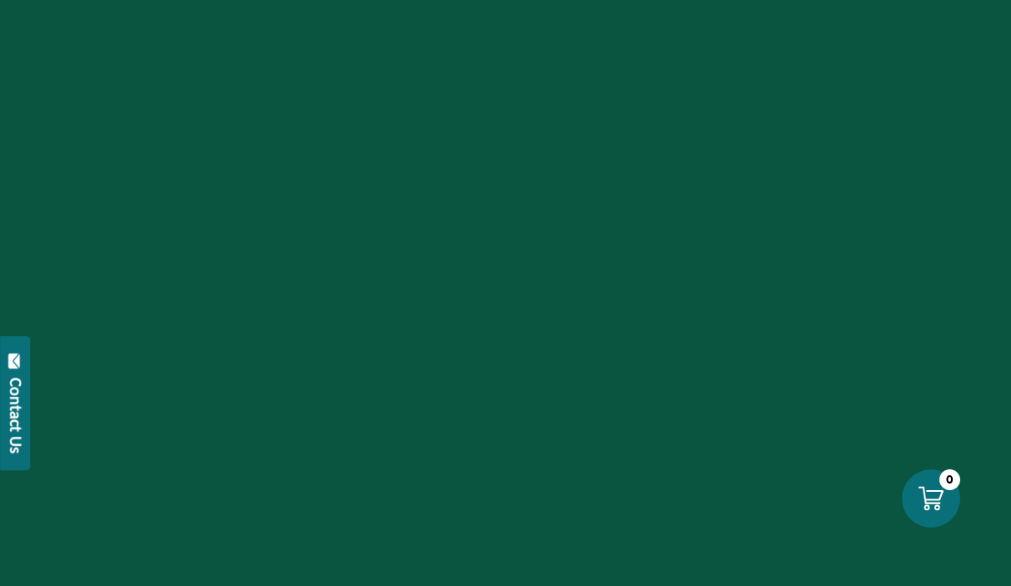
scroll to position [2456, 0]
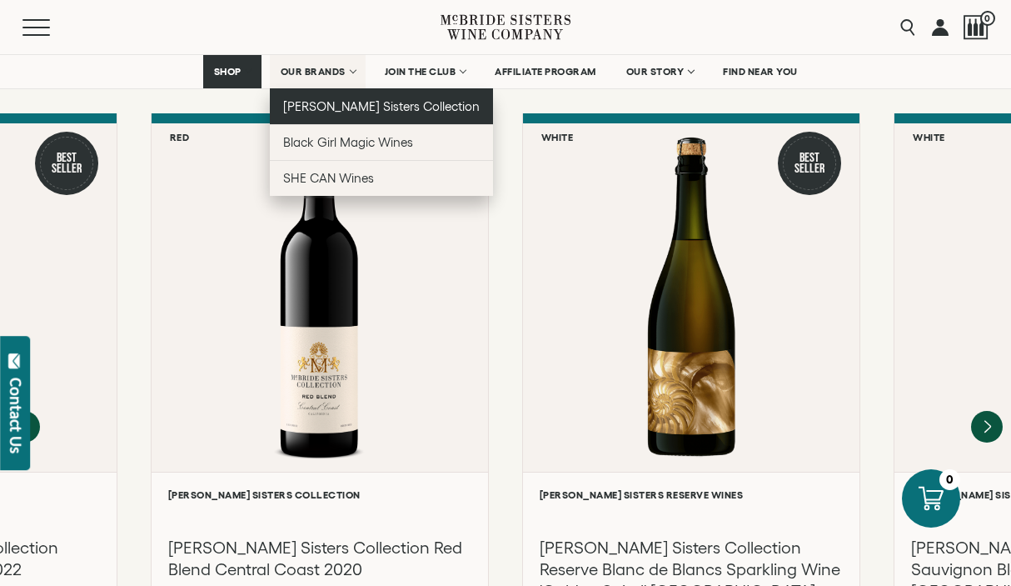
click at [337, 116] on link "[PERSON_NAME] Sisters Collection" at bounding box center [382, 106] width 224 height 36
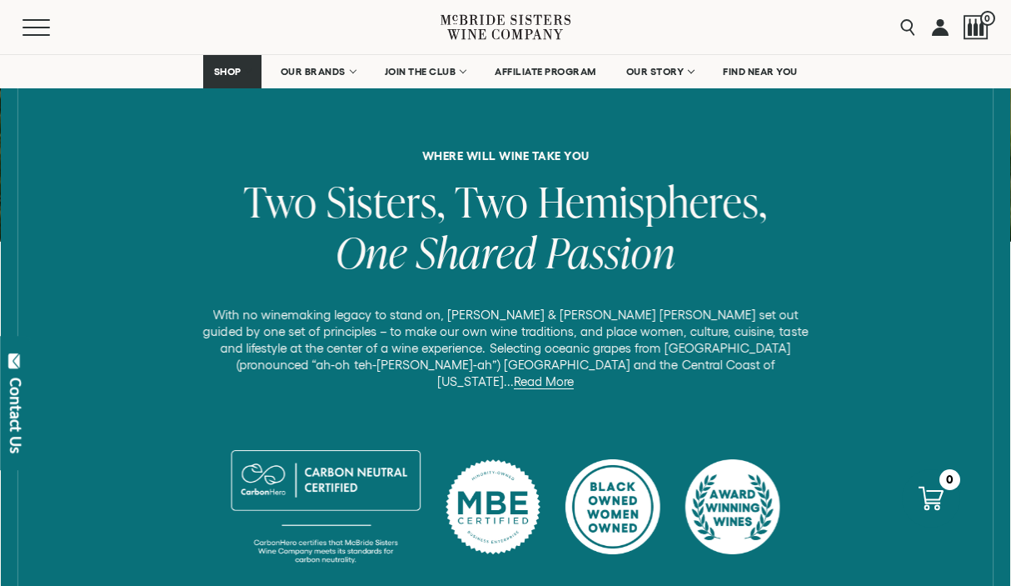
scroll to position [622, 0]
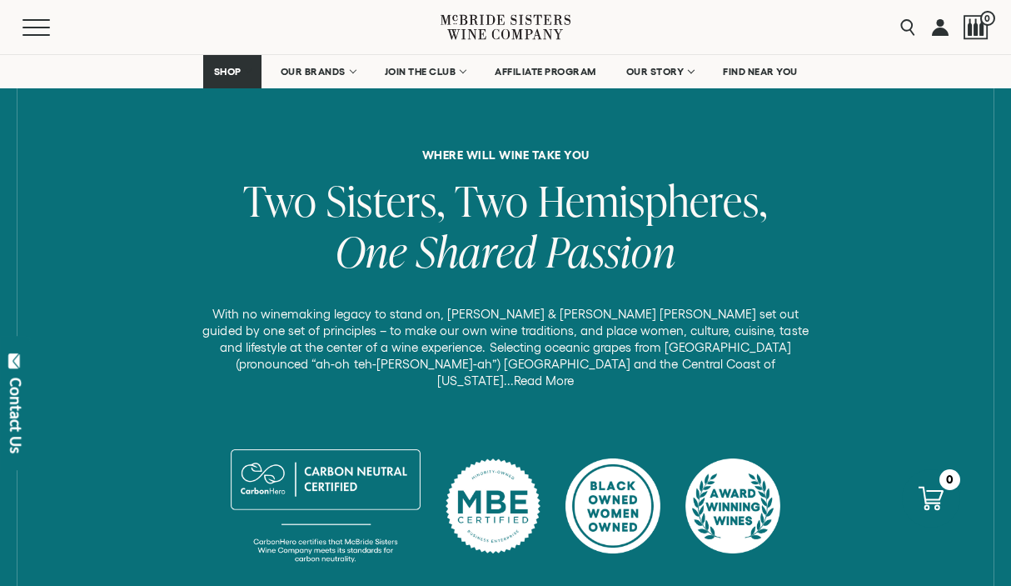
click at [574, 373] on link "Read More" at bounding box center [544, 380] width 60 height 15
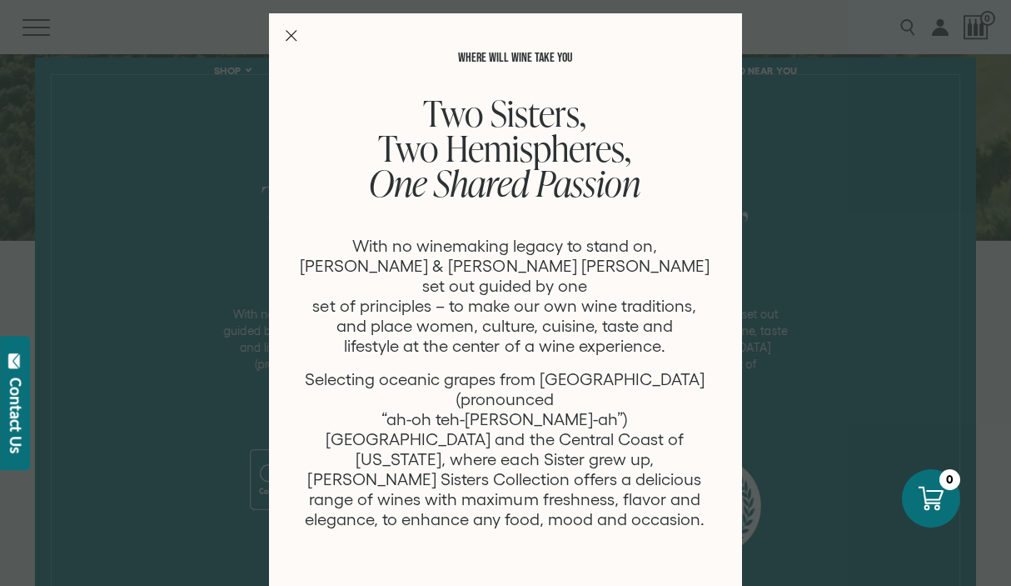
scroll to position [0, 0]
